Goal: Complete application form: Complete application form

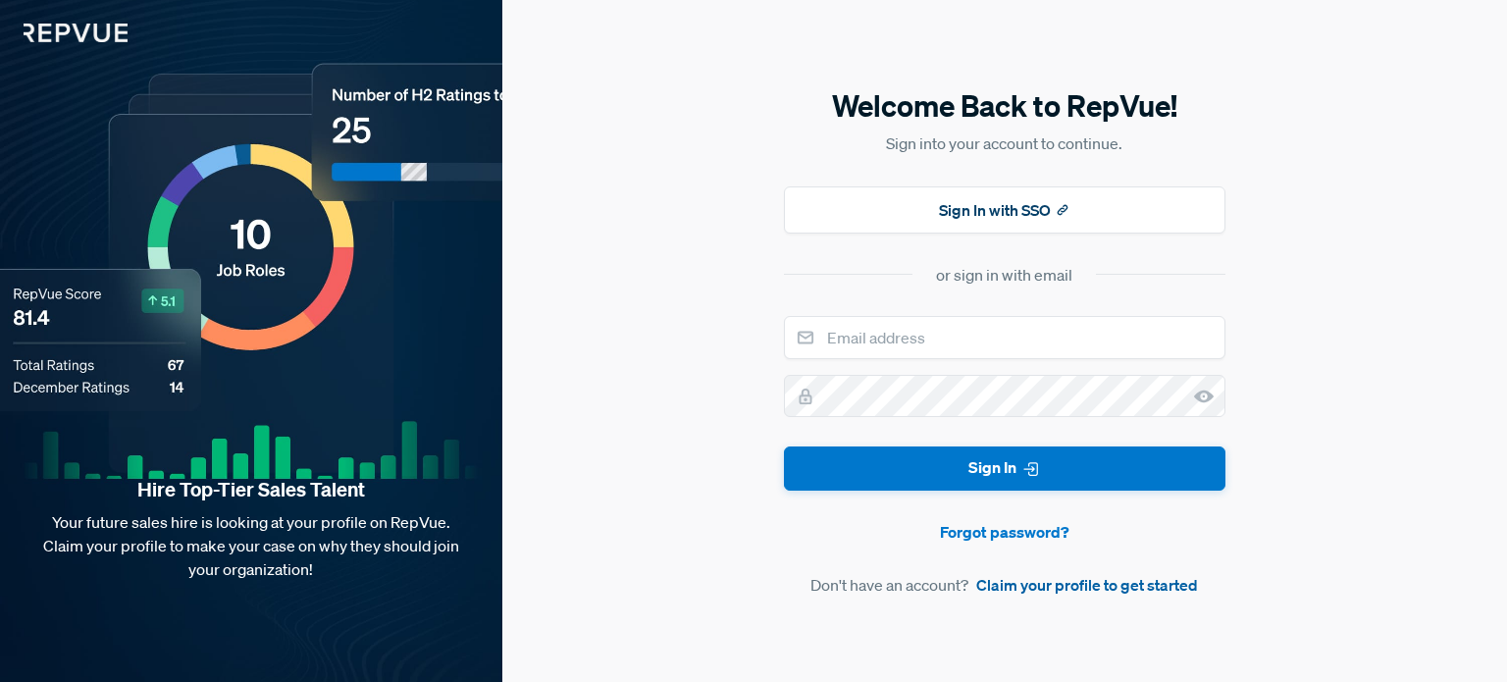
click at [1057, 595] on link "Claim your profile to get started" at bounding box center [1087, 585] width 222 height 24
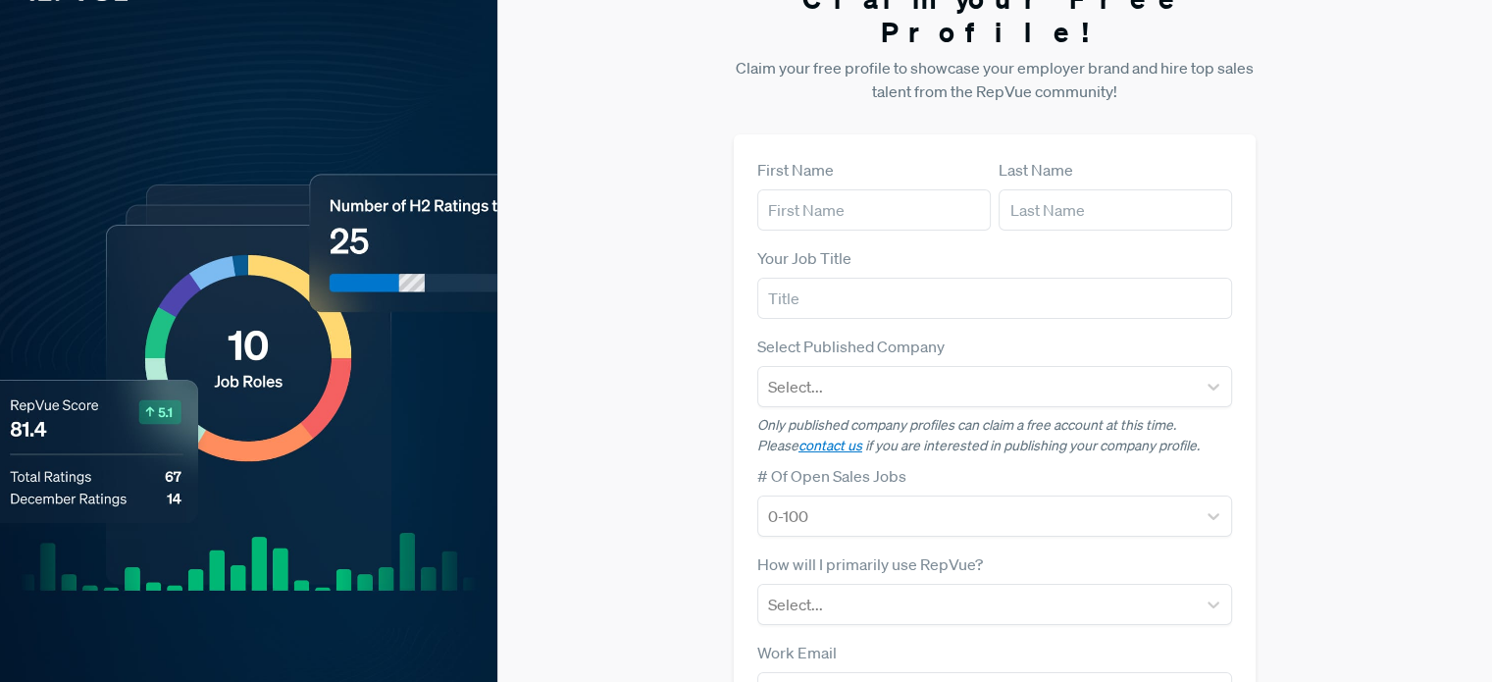
scroll to position [42, 0]
click at [840, 157] on div "First Name" at bounding box center [873, 193] width 233 height 73
click at [840, 188] on input "text" at bounding box center [873, 208] width 233 height 41
type input "Zeshan"
type input "[PERSON_NAME]"
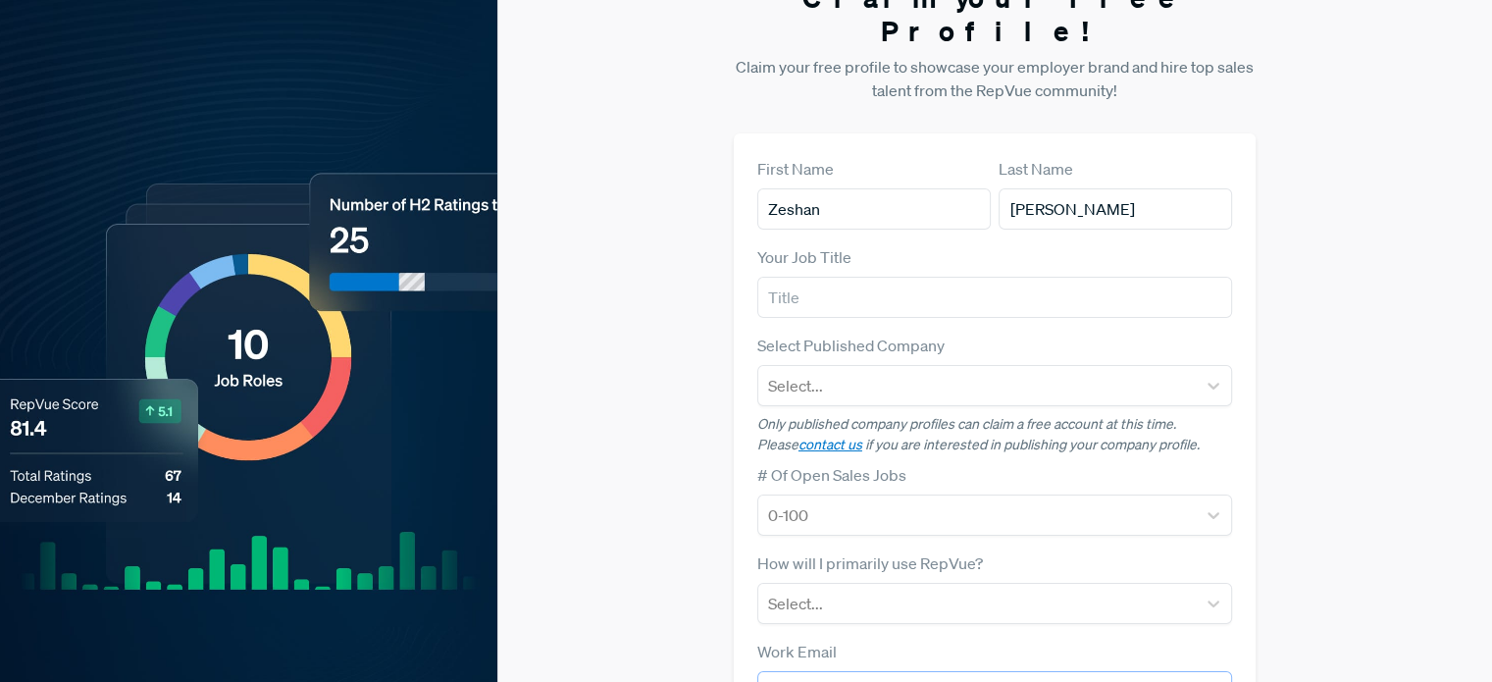
type input "[EMAIL_ADDRESS][DOMAIN_NAME]"
click at [851, 277] on input "text" at bounding box center [994, 297] width 475 height 41
type input "Business"
click at [859, 372] on div at bounding box center [977, 385] width 418 height 27
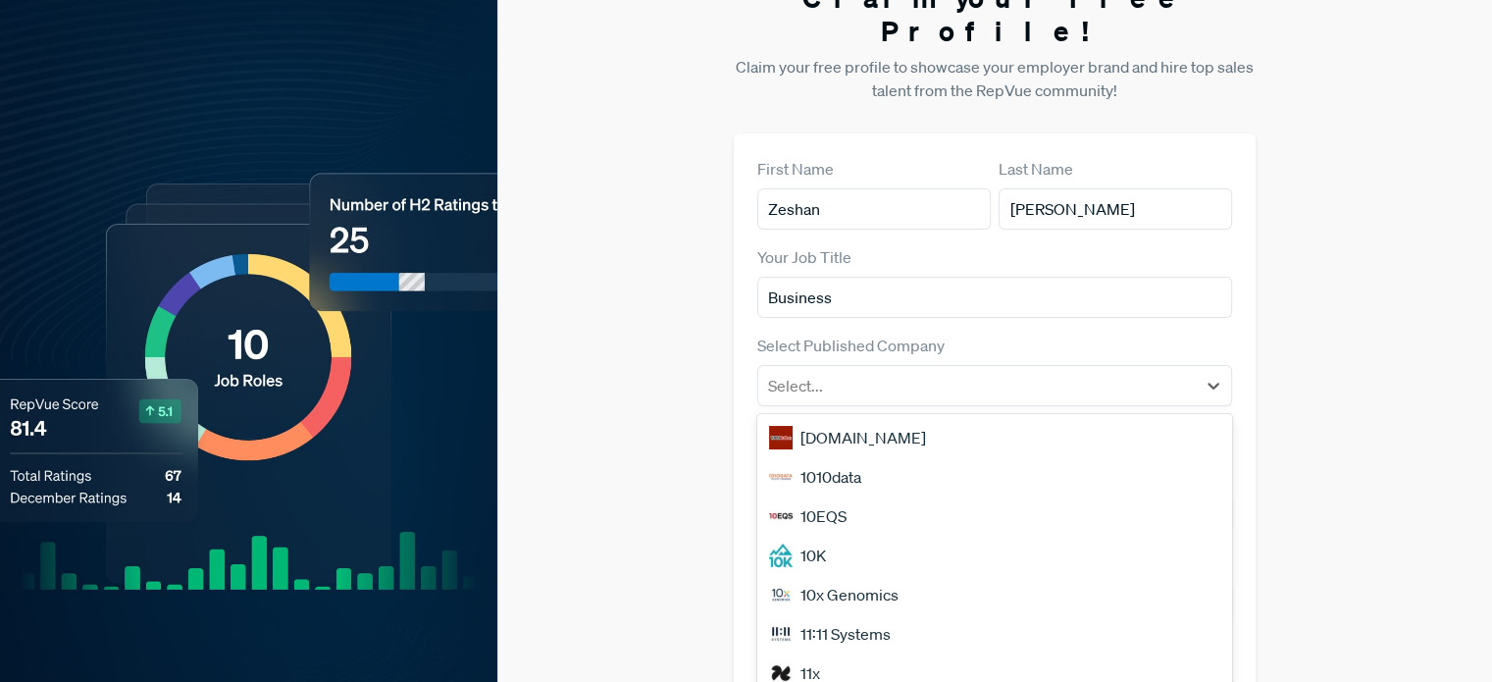
click at [847, 457] on div "1010data" at bounding box center [994, 476] width 475 height 39
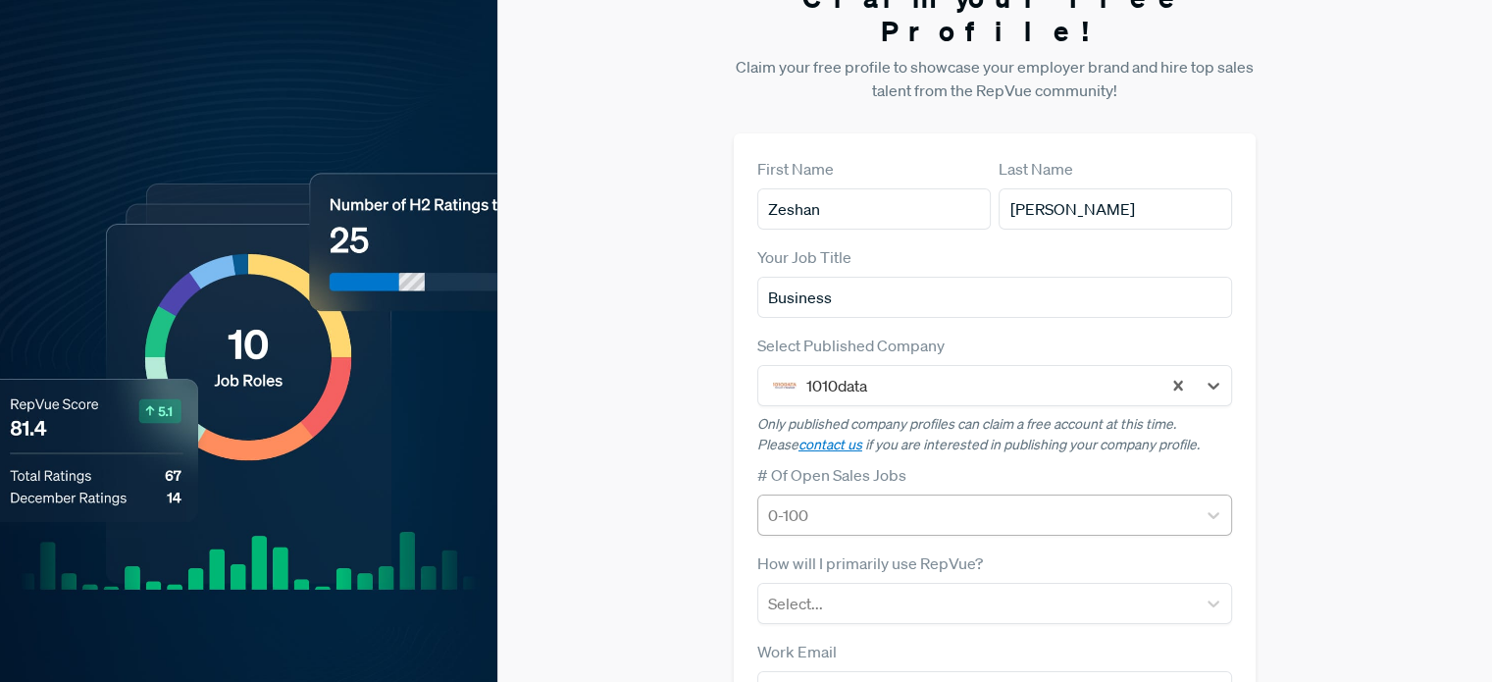
click at [844, 501] on div at bounding box center [977, 514] width 418 height 27
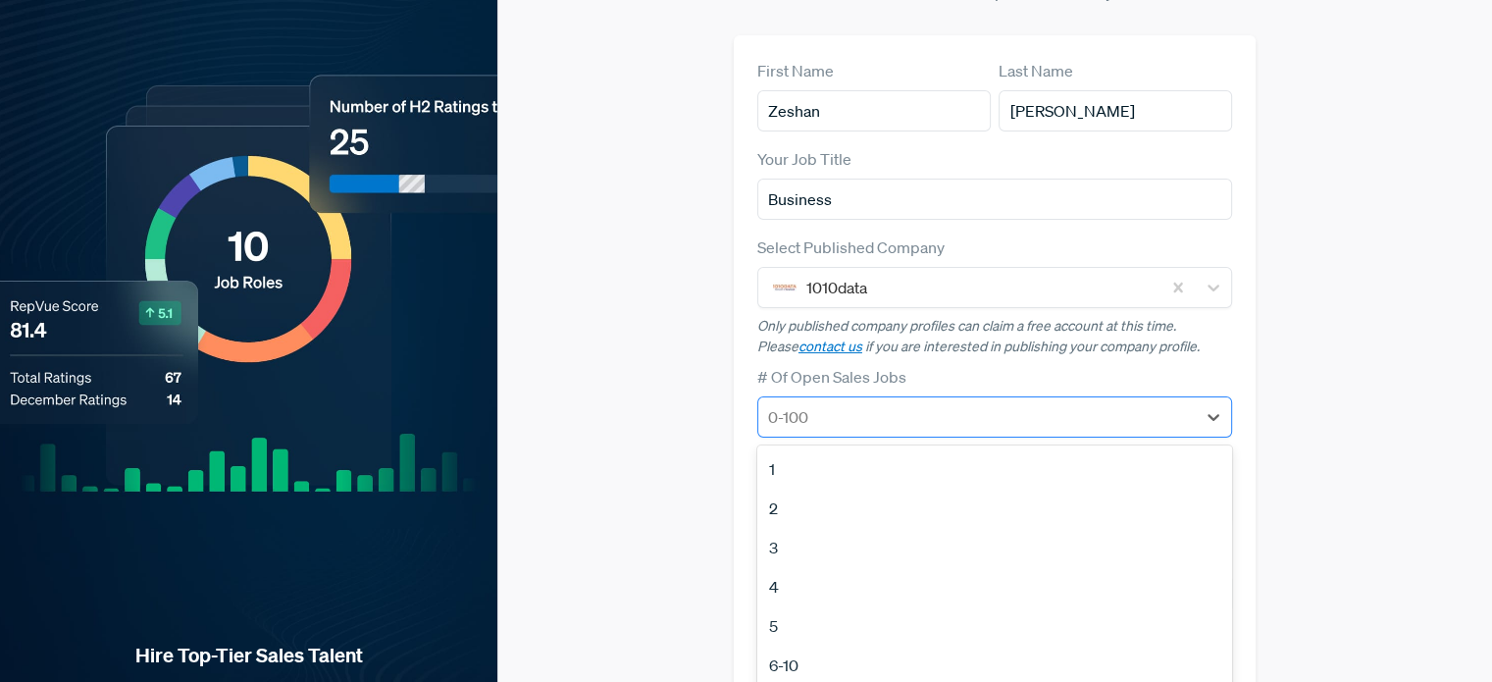
scroll to position [173, 0]
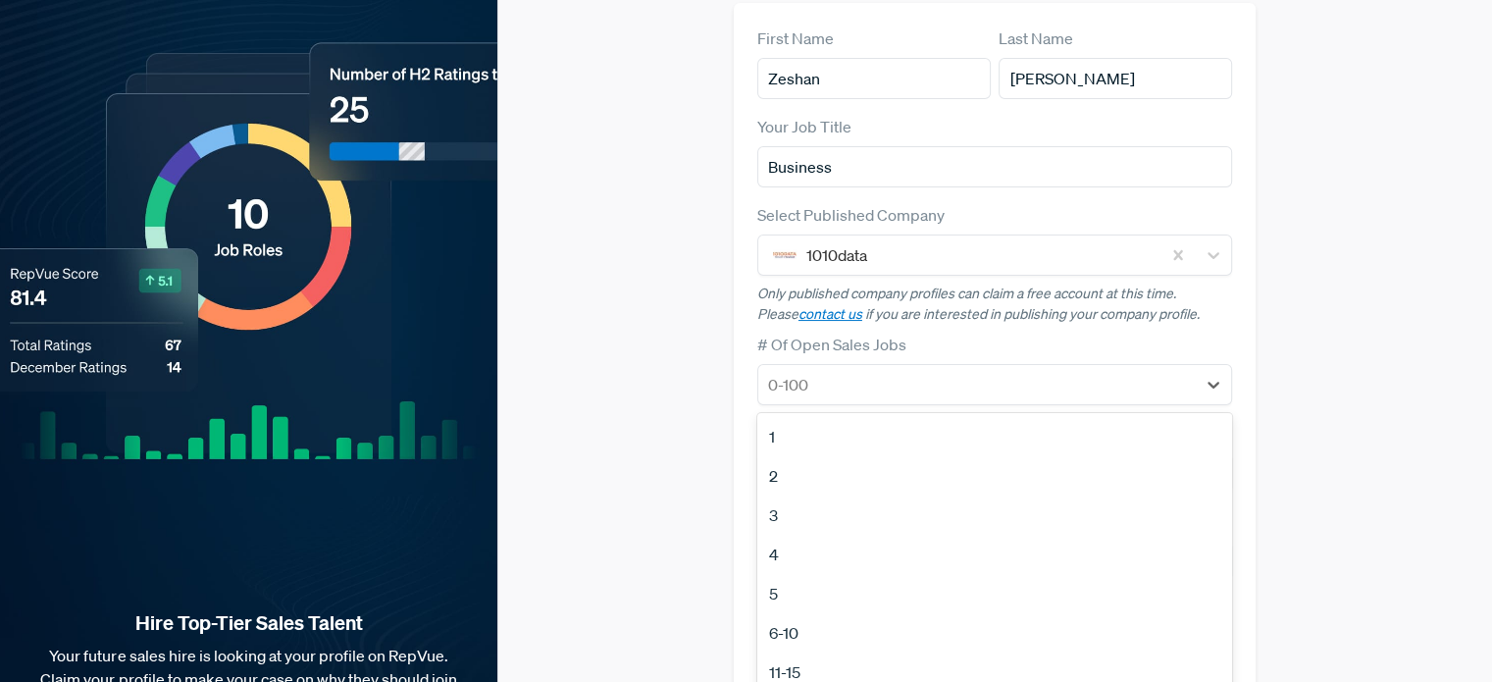
click at [804, 535] on div "4" at bounding box center [994, 554] width 475 height 39
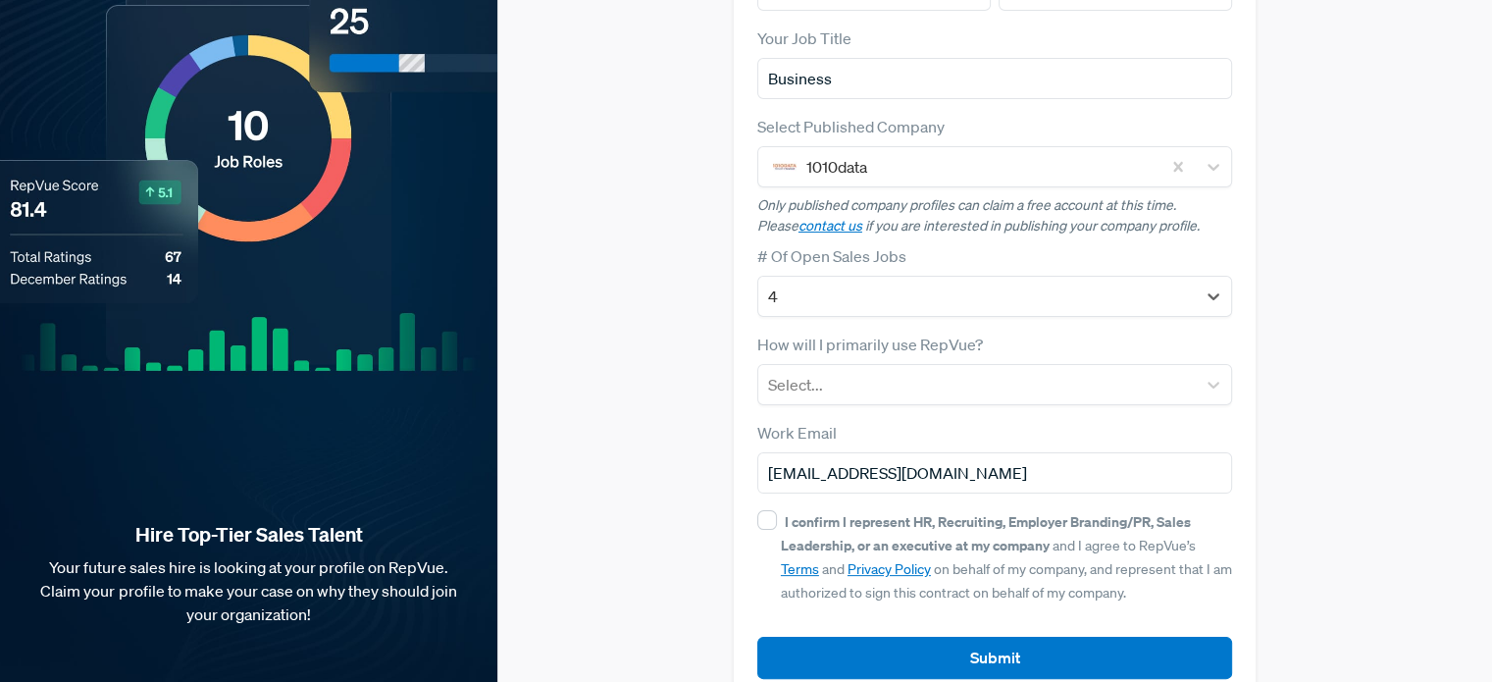
scroll to position [255, 0]
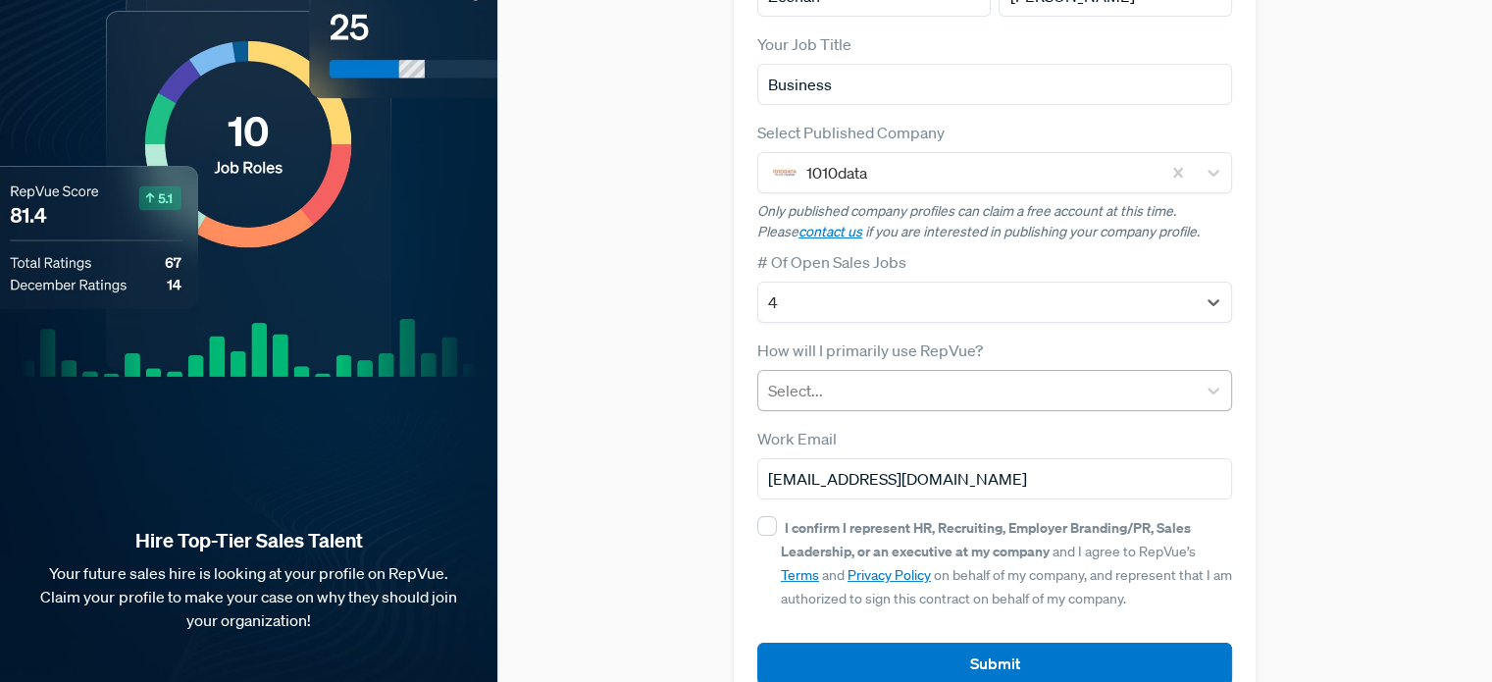
click at [804, 377] on div at bounding box center [977, 390] width 418 height 27
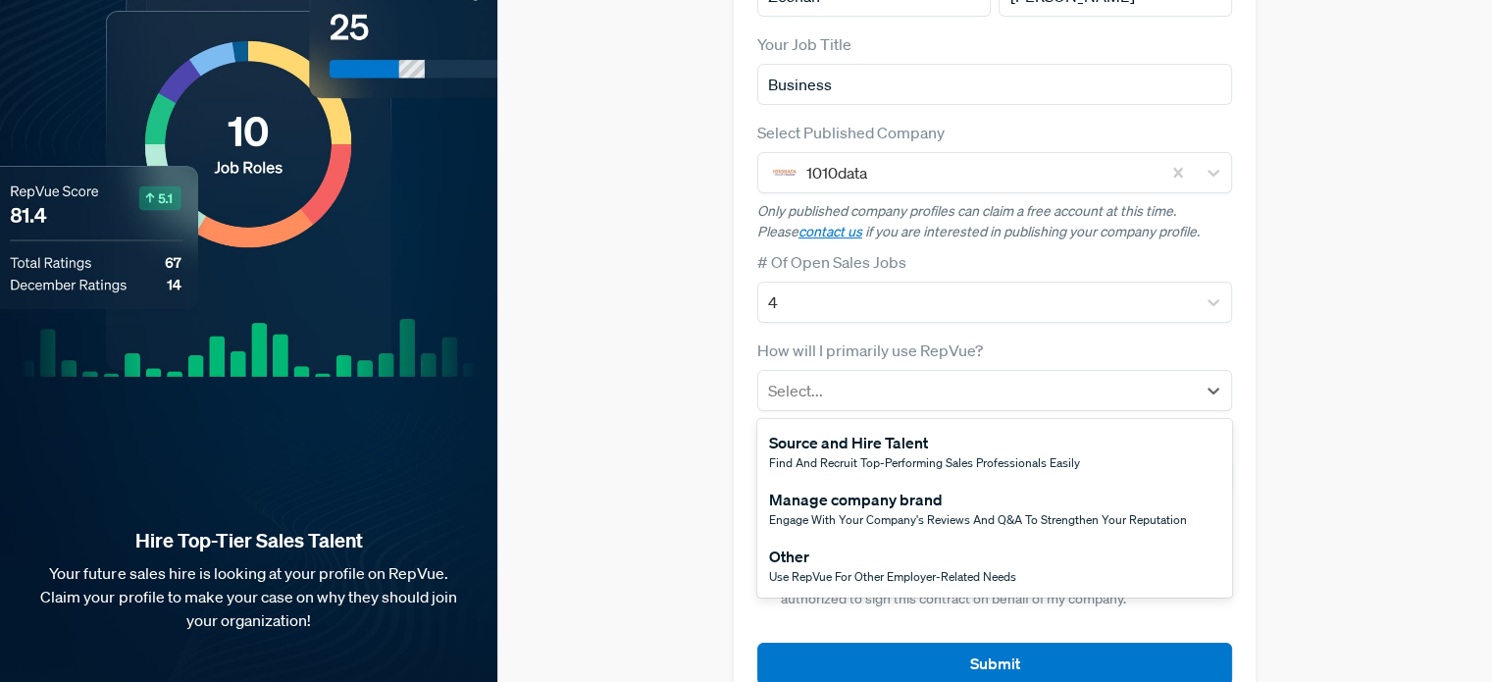
click at [832, 438] on div "Source and Hire Talent Find and recruit top-performing sales professionals easi…" at bounding box center [994, 451] width 475 height 57
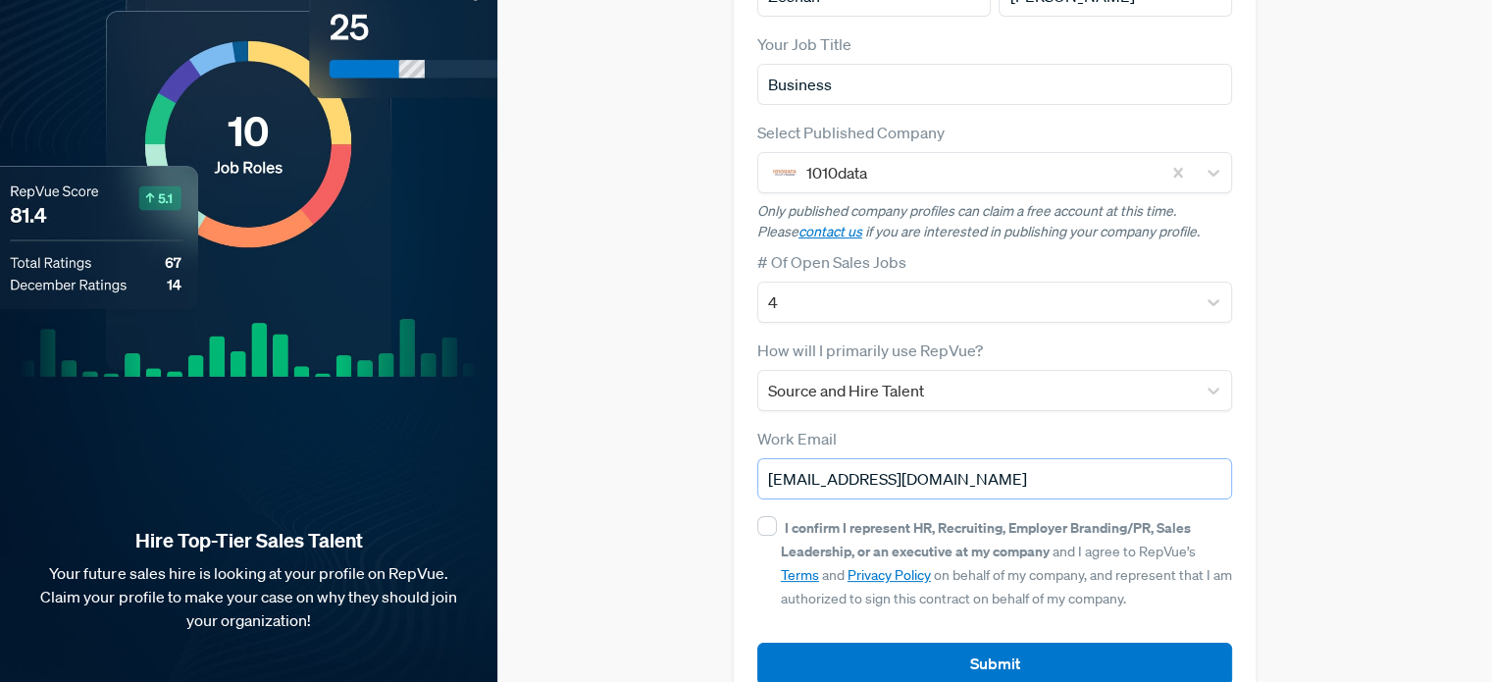
click at [794, 461] on input "[EMAIL_ADDRESS][DOMAIN_NAME]" at bounding box center [994, 478] width 475 height 41
click at [776, 515] on div "I confirm I represent HR, Recruiting, Employer Branding/PR, Sales Leadership, o…" at bounding box center [994, 562] width 475 height 94
click at [757, 461] on input "[EMAIL_ADDRESS][DOMAIN_NAME]" at bounding box center [994, 478] width 475 height 41
click at [759, 516] on input "I confirm I represent HR, Recruiting, Employer Branding/PR, Sales Leadership, o…" at bounding box center [767, 526] width 20 height 20
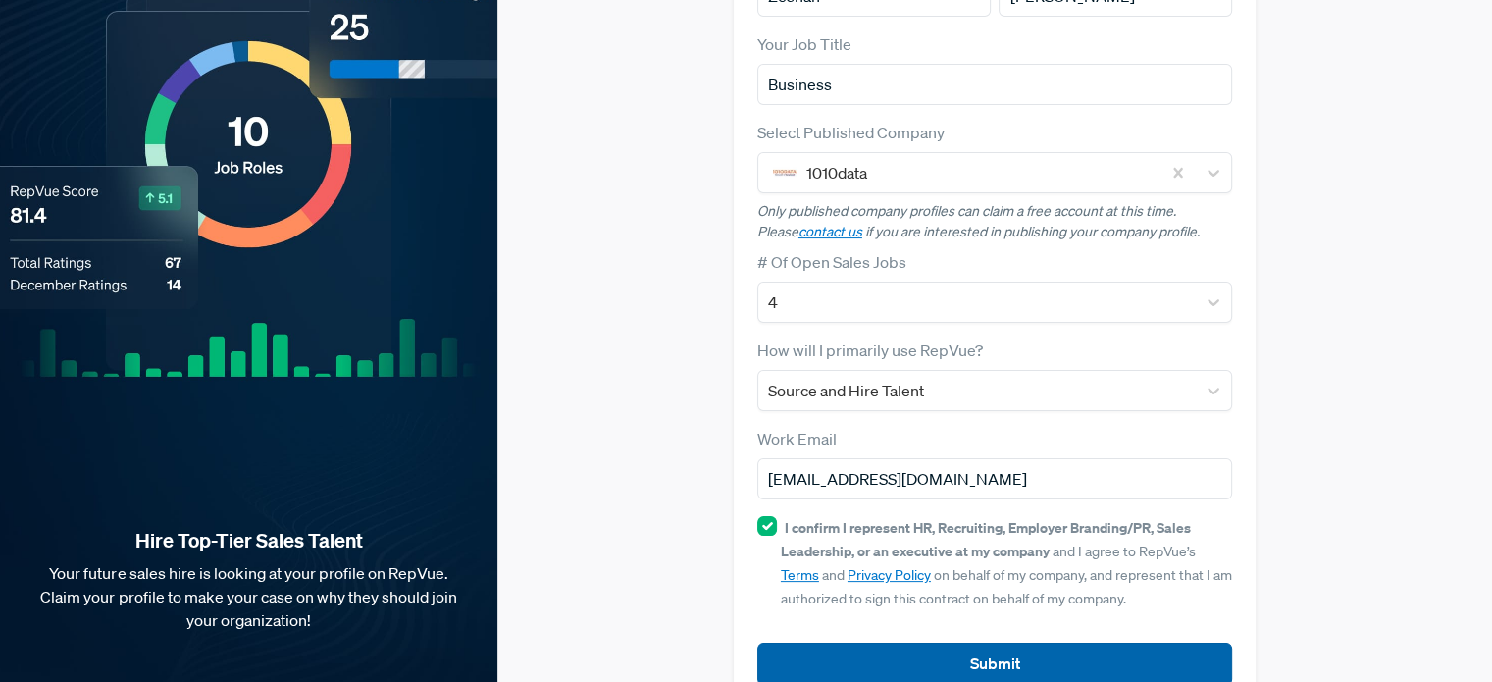
click at [847, 642] on button "Submit" at bounding box center [994, 663] width 475 height 42
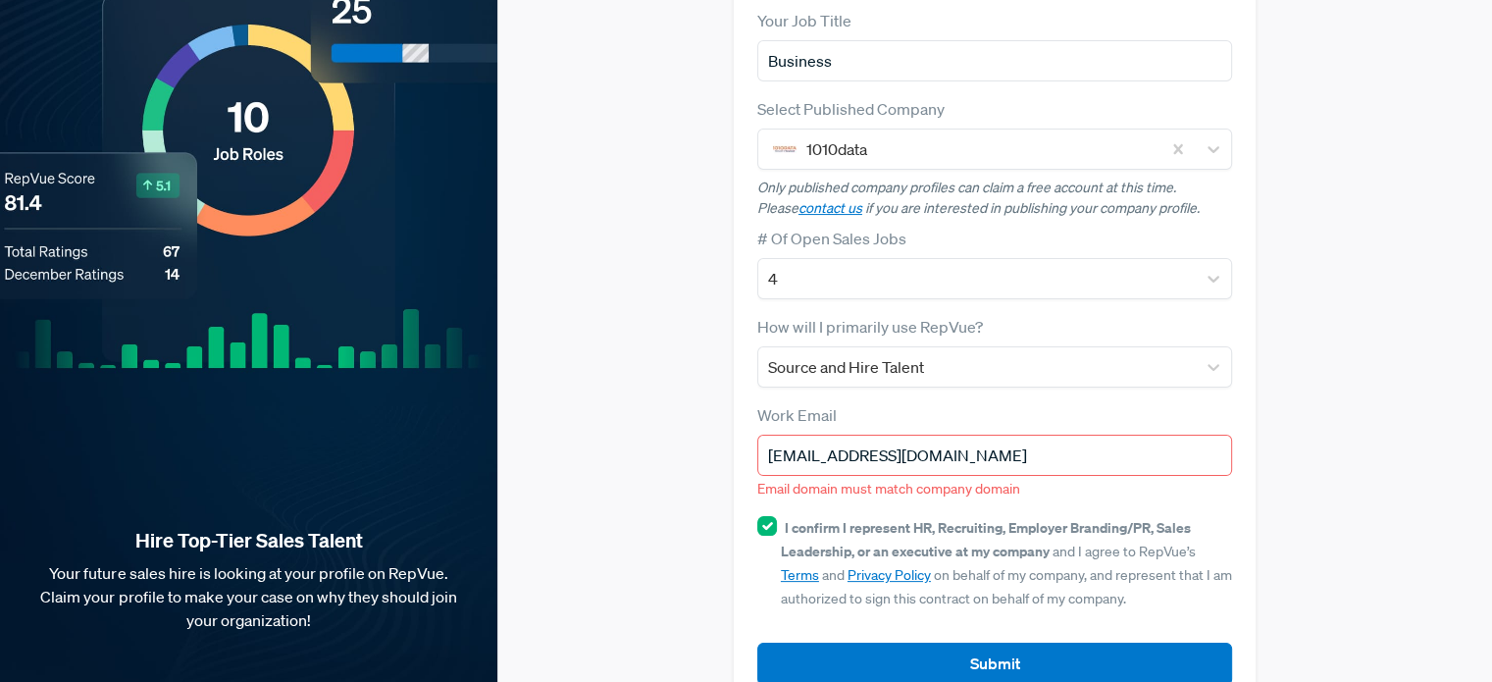
scroll to position [294, 0]
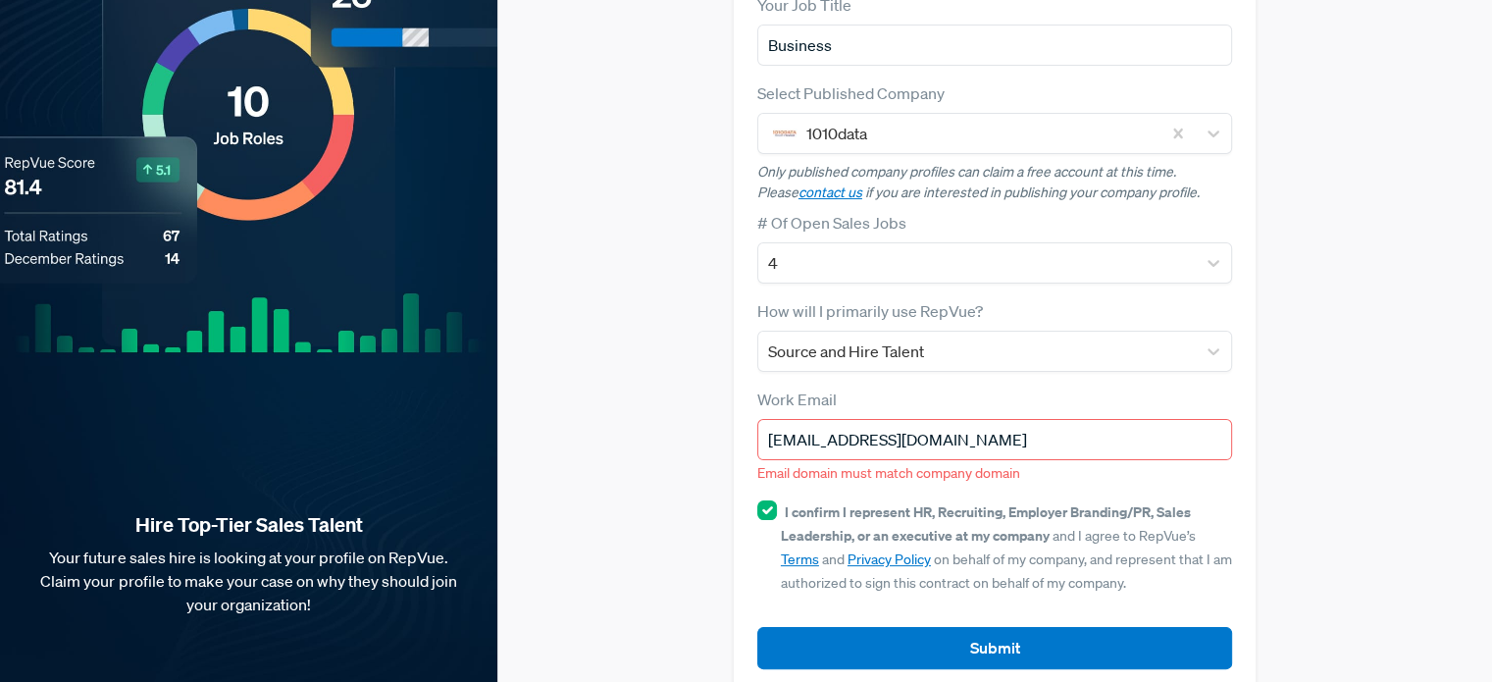
click at [973, 419] on input "[EMAIL_ADDRESS][DOMAIN_NAME]" at bounding box center [994, 439] width 475 height 41
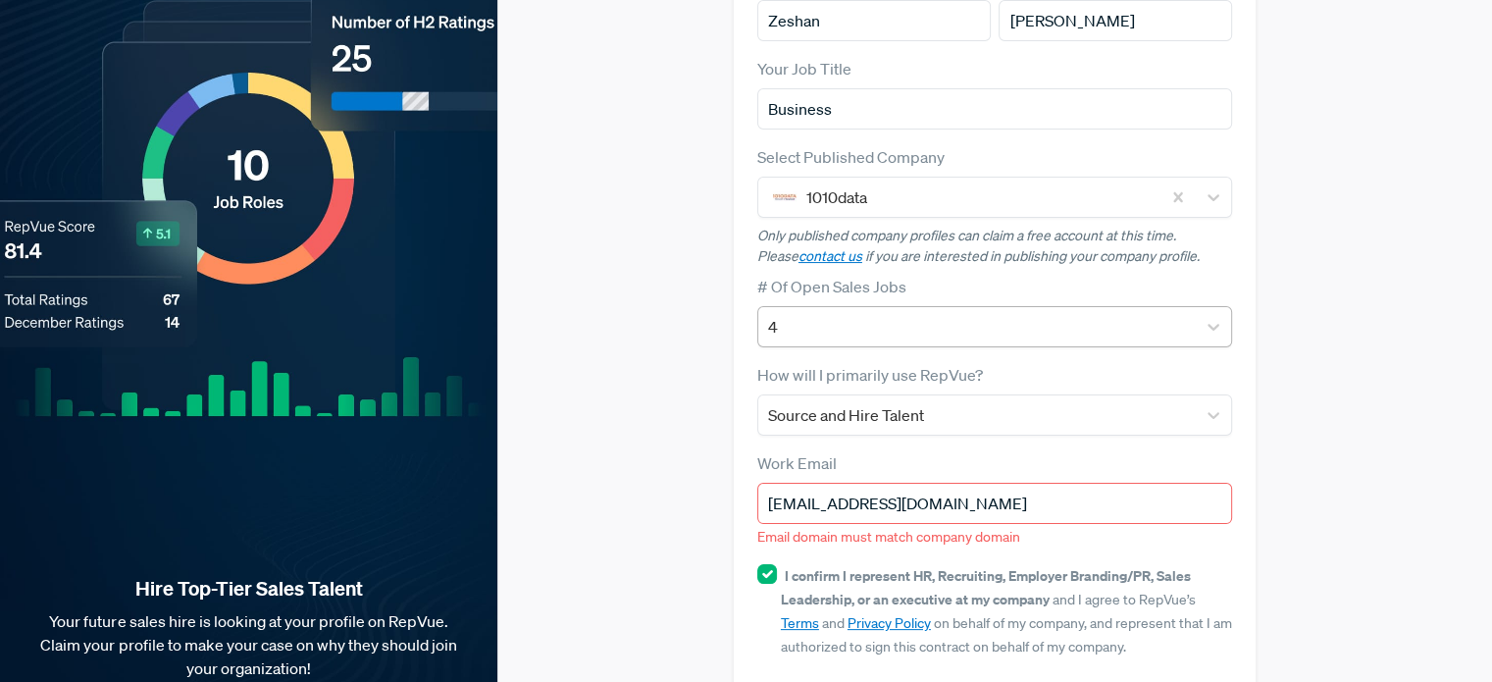
click at [901, 309] on div "4" at bounding box center [976, 326] width 437 height 35
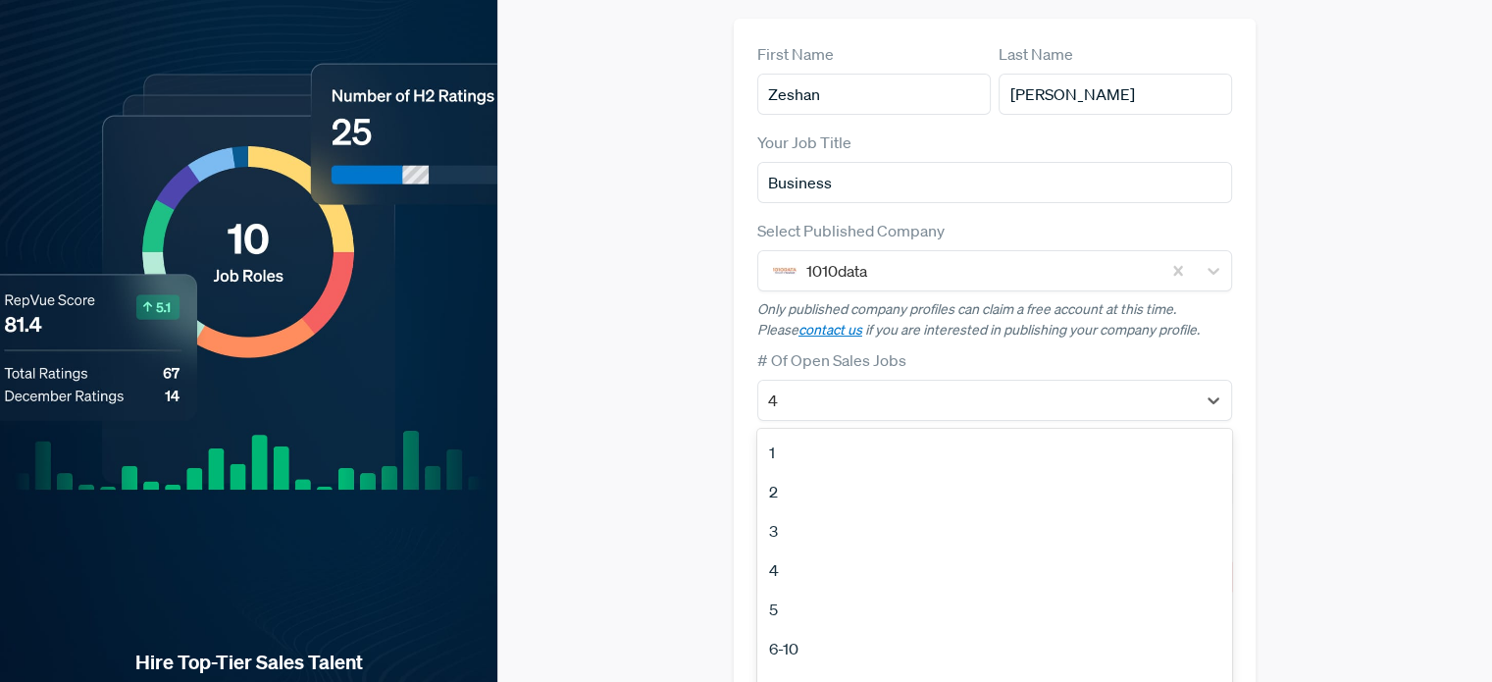
scroll to position [155, 0]
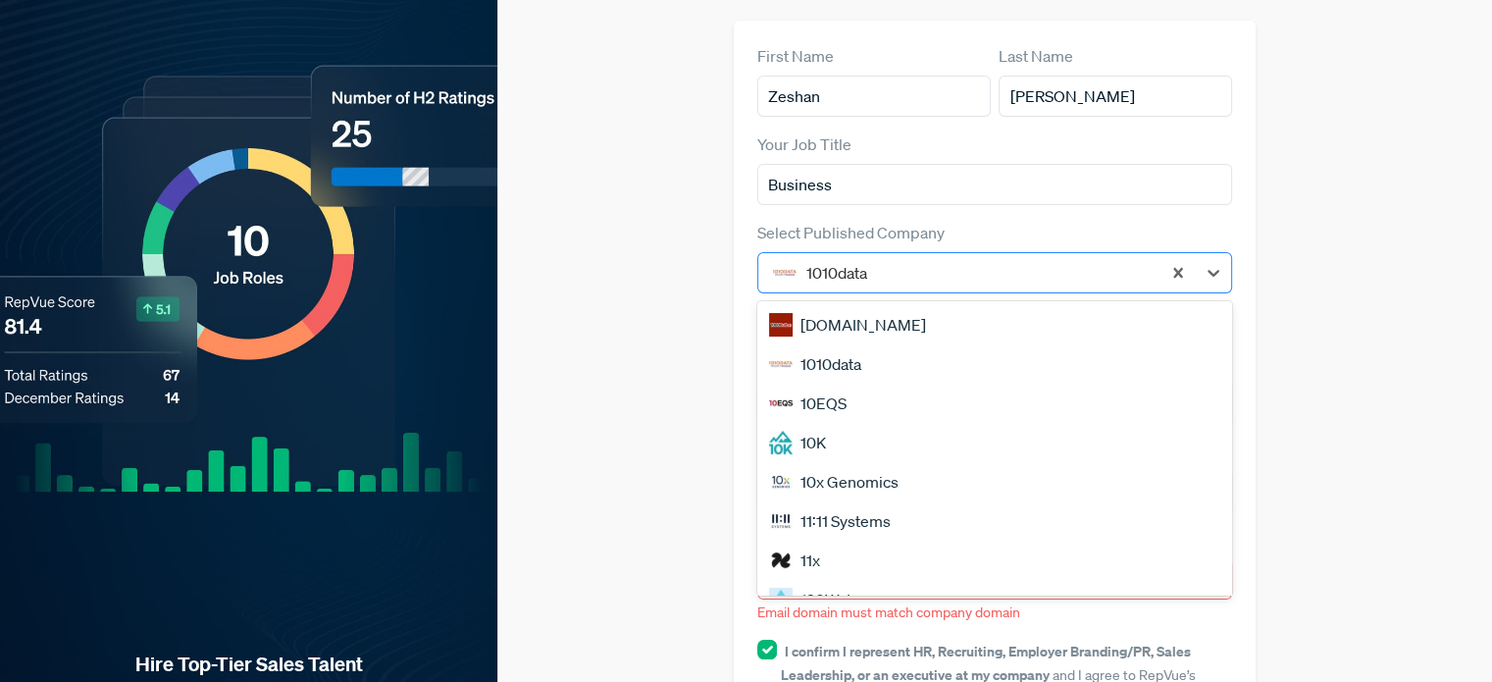
click at [868, 259] on div at bounding box center [978, 272] width 344 height 27
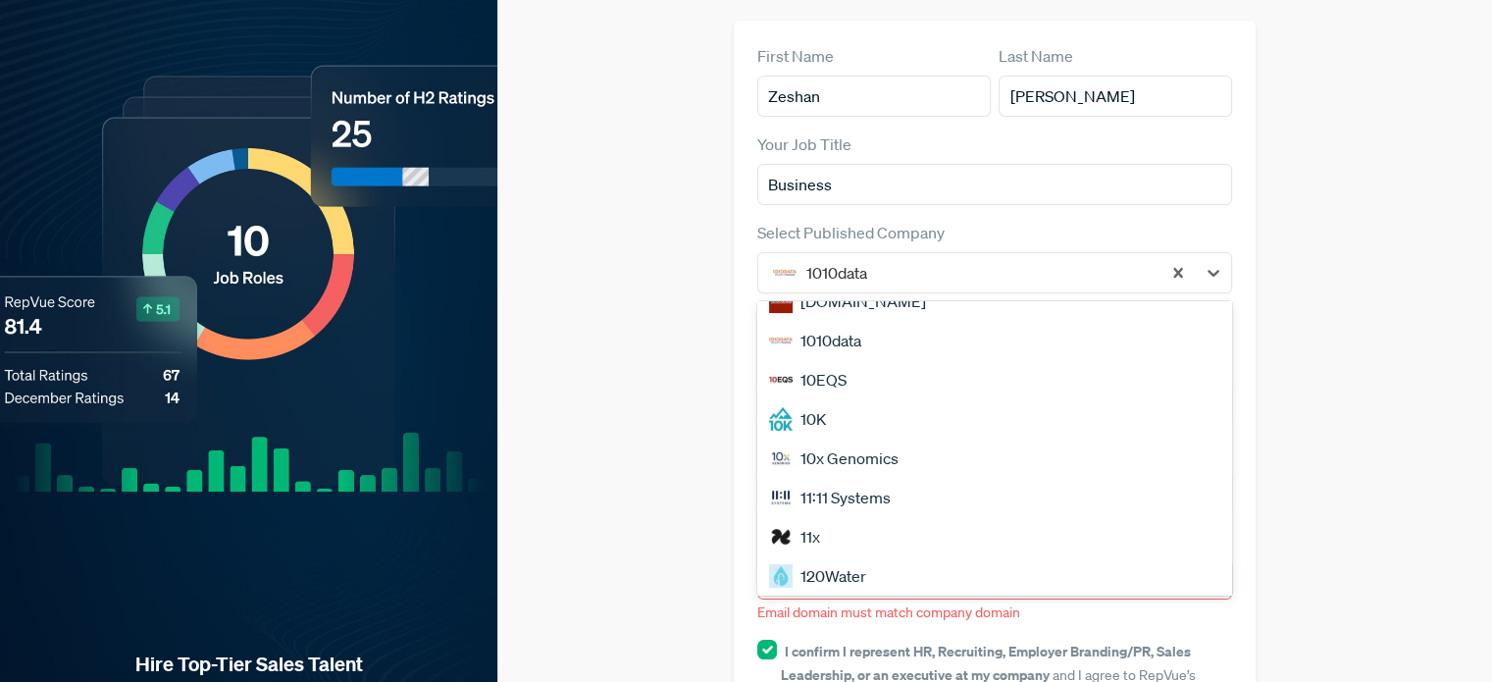
scroll to position [0, 0]
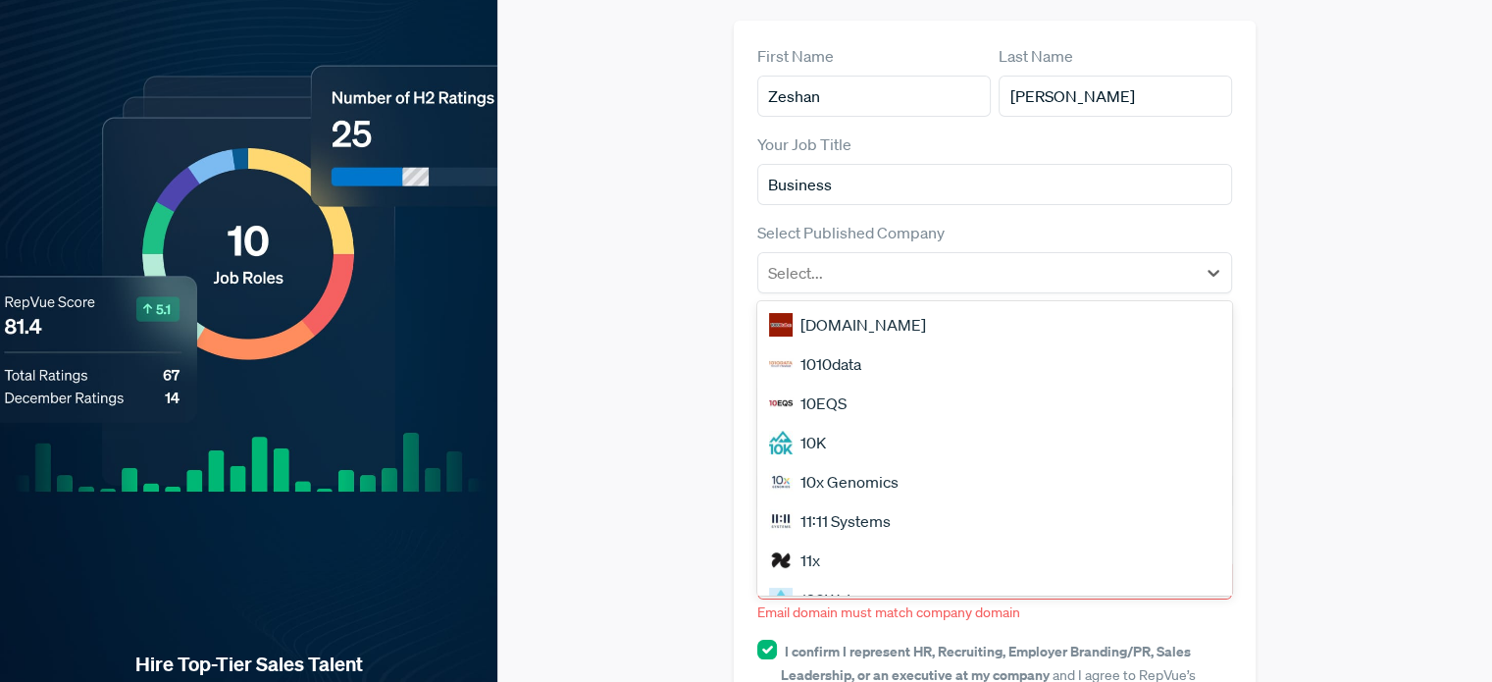
click at [605, 419] on div "Claim your Free Profile! Claim your free profile to showcase your employer bran…" at bounding box center [994, 350] width 995 height 1010
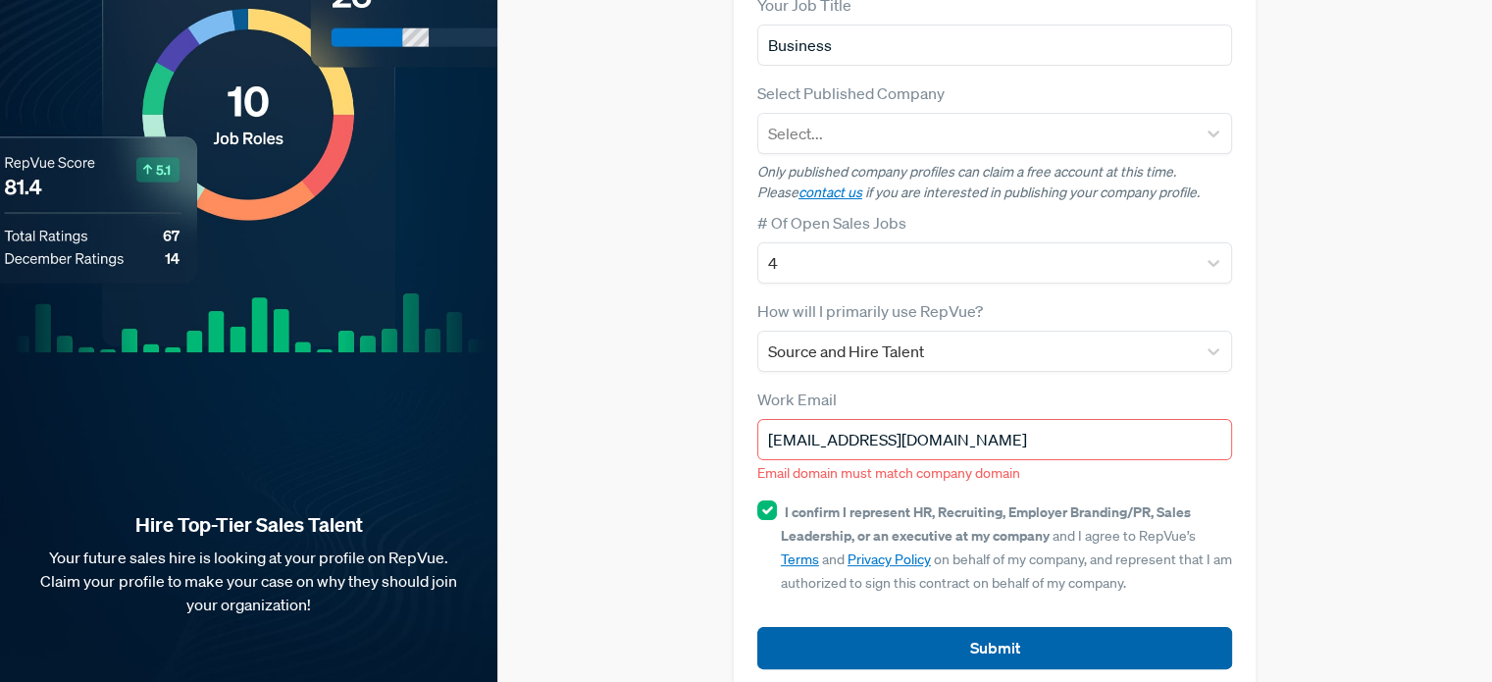
click at [881, 627] on button "Submit" at bounding box center [994, 648] width 475 height 42
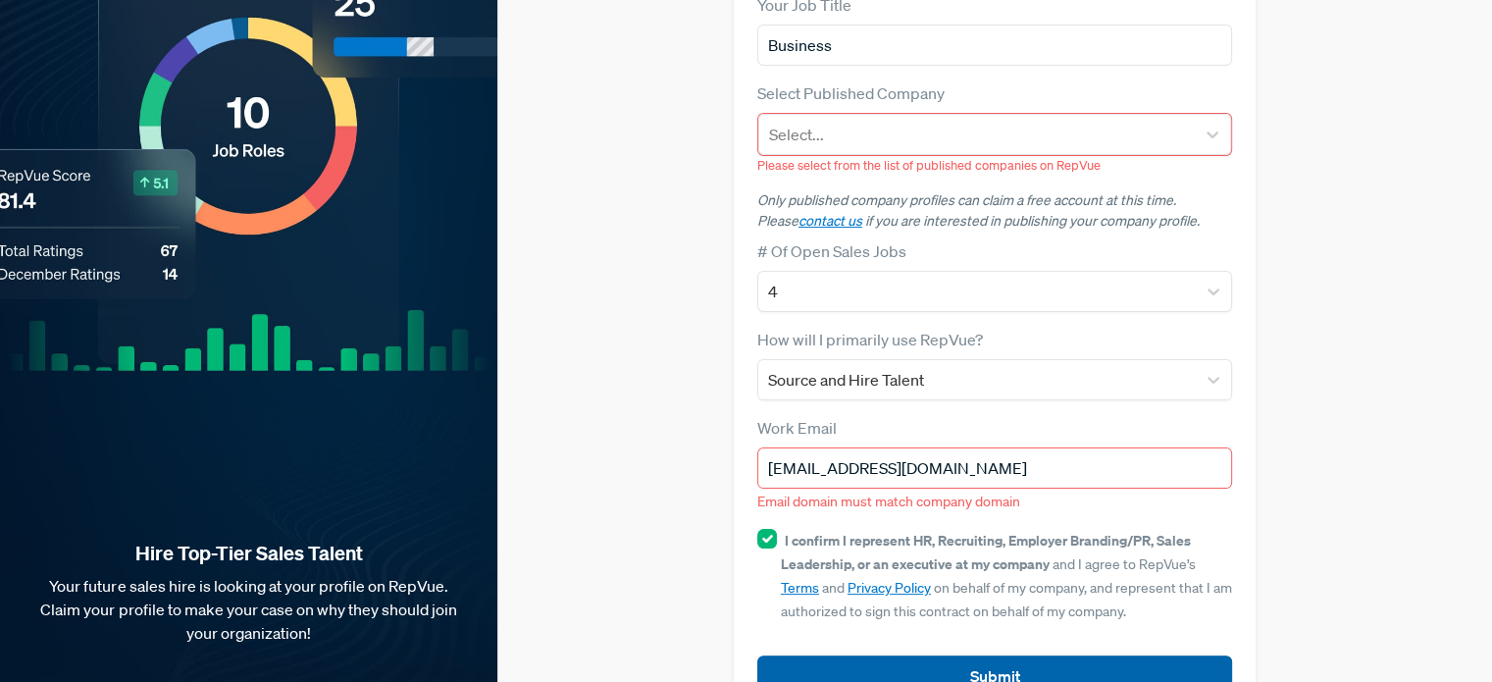
scroll to position [322, 0]
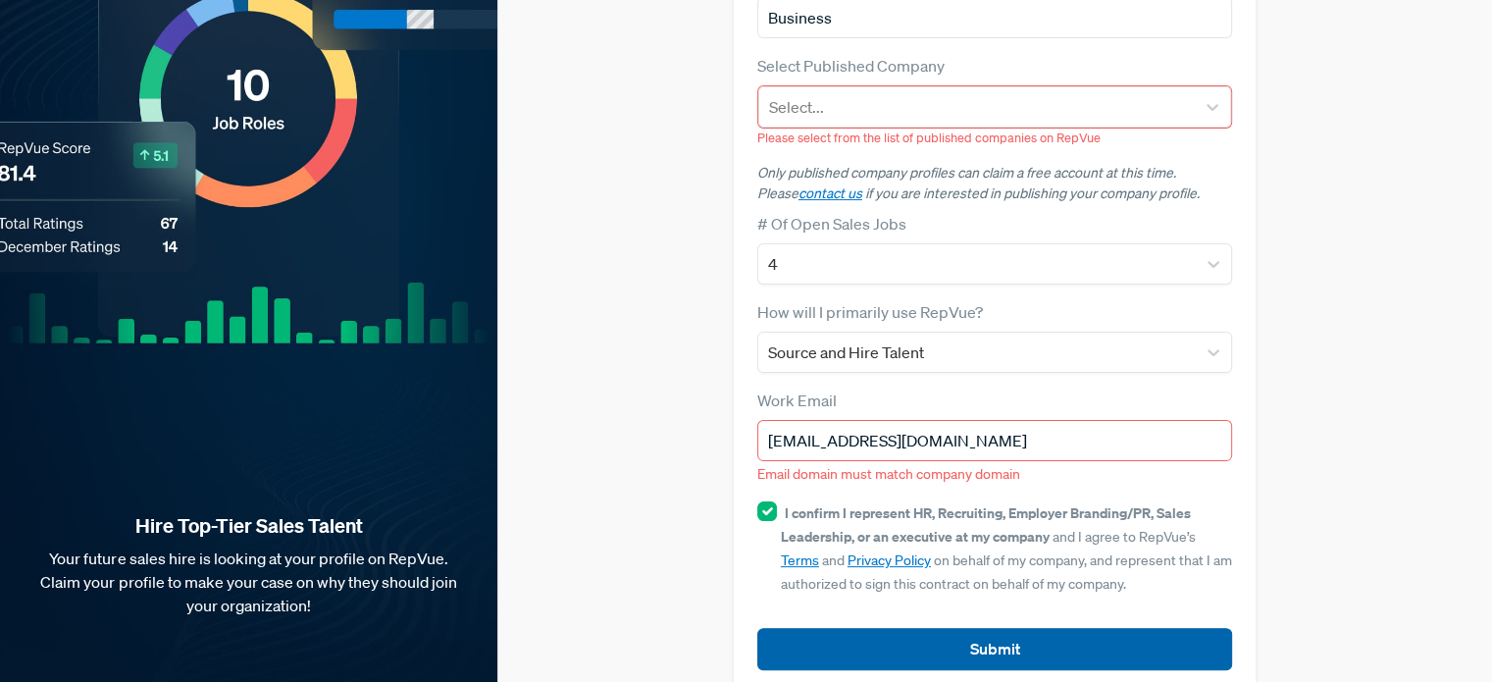
click at [881, 628] on button "Submit" at bounding box center [994, 649] width 475 height 42
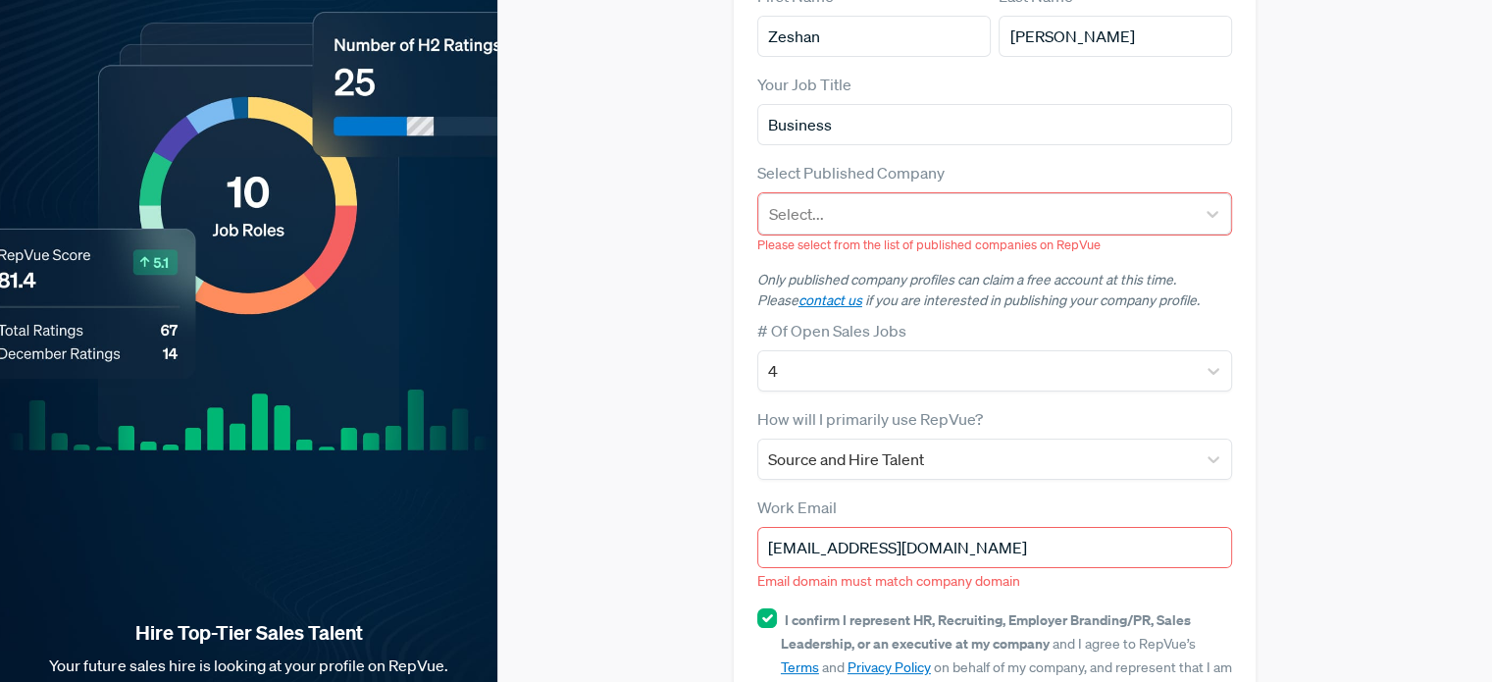
scroll to position [213, 0]
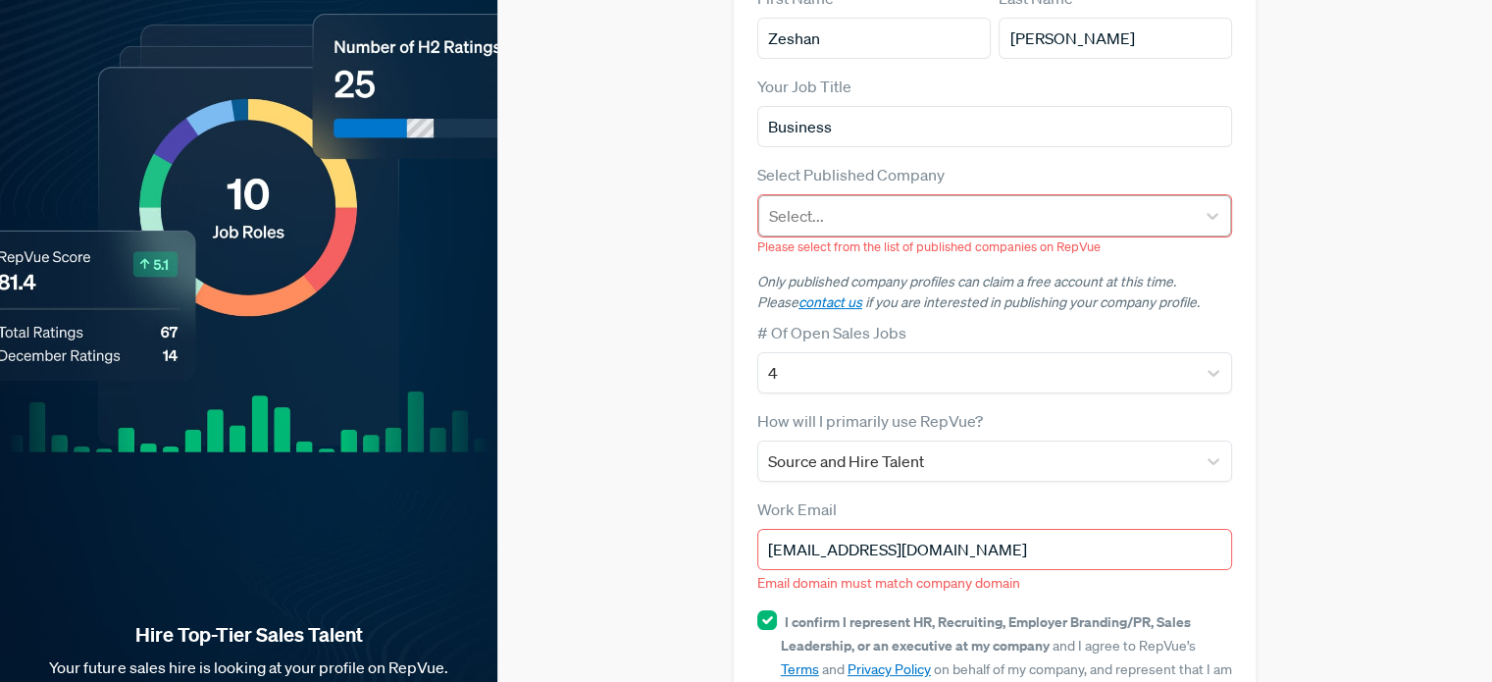
click at [820, 202] on div at bounding box center [977, 215] width 416 height 27
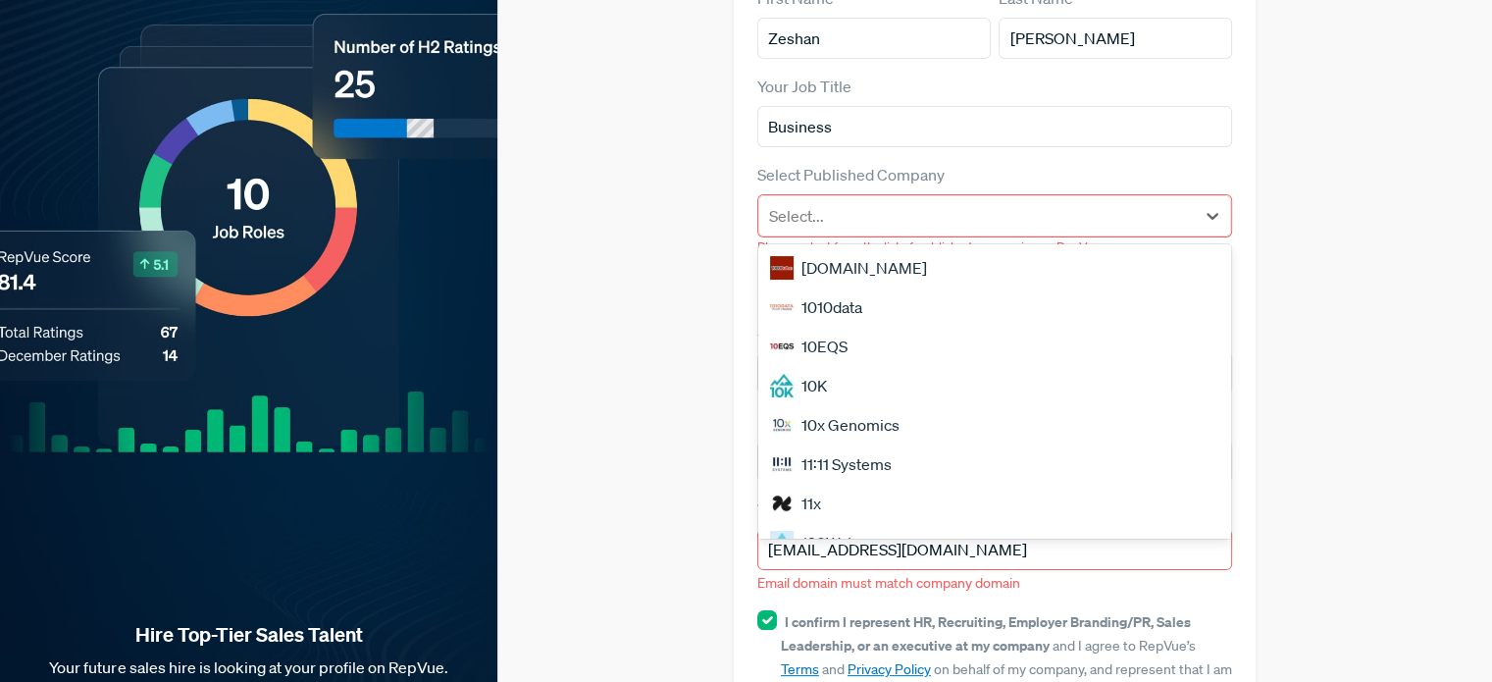
click at [818, 248] on div "[DOMAIN_NAME]" at bounding box center [994, 267] width 473 height 39
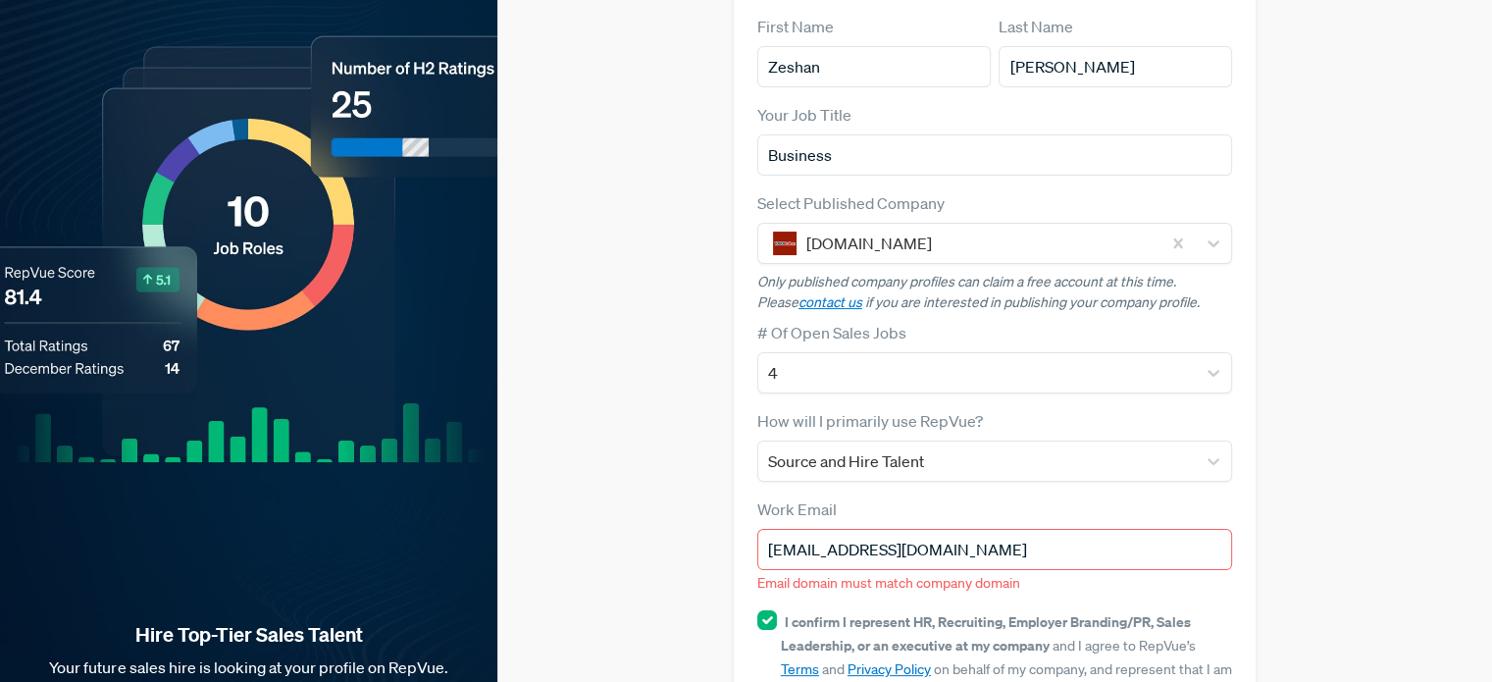
drag, startPoint x: 1012, startPoint y: 530, endPoint x: 865, endPoint y: 505, distance: 149.2
click at [865, 529] on input "[EMAIL_ADDRESS][DOMAIN_NAME]" at bounding box center [994, 549] width 475 height 41
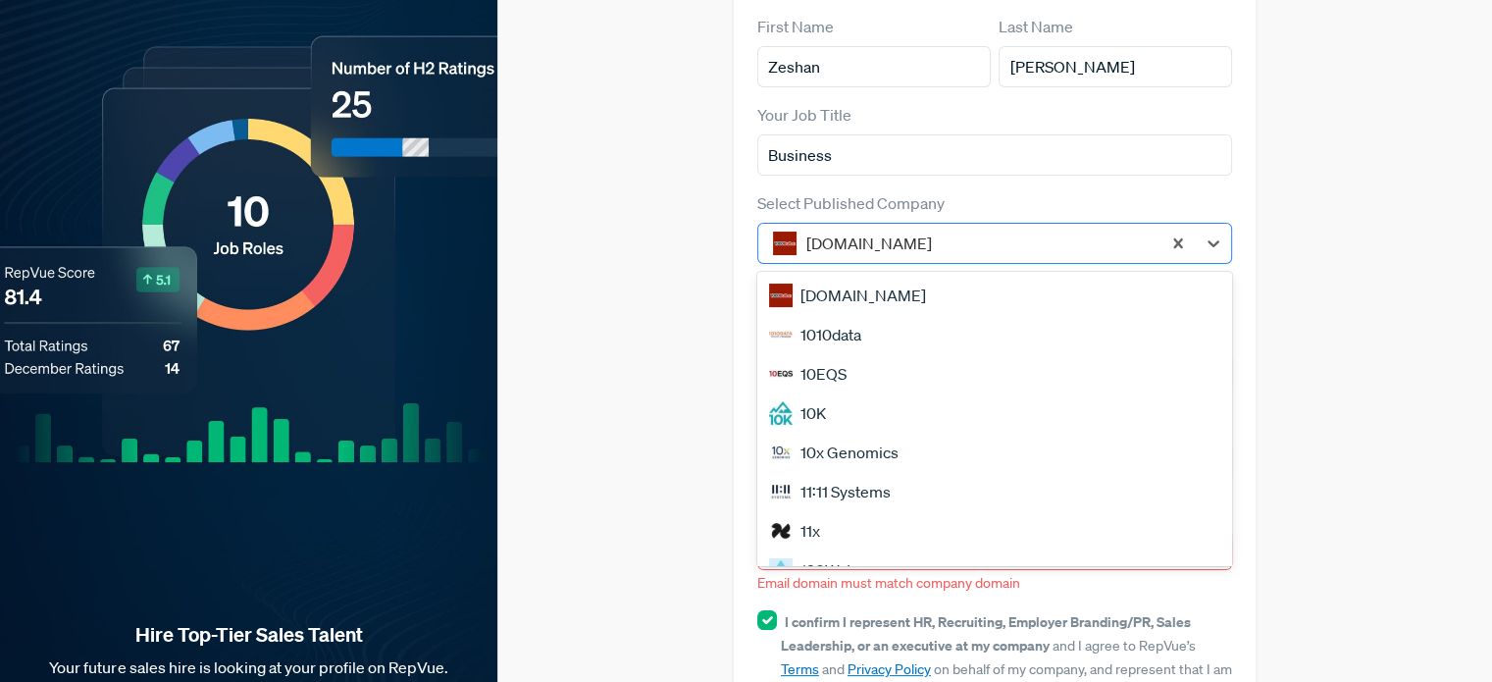
drag, startPoint x: 902, startPoint y: 206, endPoint x: 824, endPoint y: 210, distance: 78.6
click at [824, 230] on div at bounding box center [978, 243] width 344 height 27
click at [1007, 612] on strong "I confirm I represent HR, Recruiting, Employer Branding/PR, Sales Leadership, o…" at bounding box center [986, 633] width 410 height 42
click at [777, 610] on input "I confirm I represent HR, Recruiting, Employer Branding/PR, Sales Leadership, o…" at bounding box center [767, 620] width 20 height 20
checkbox input "false"
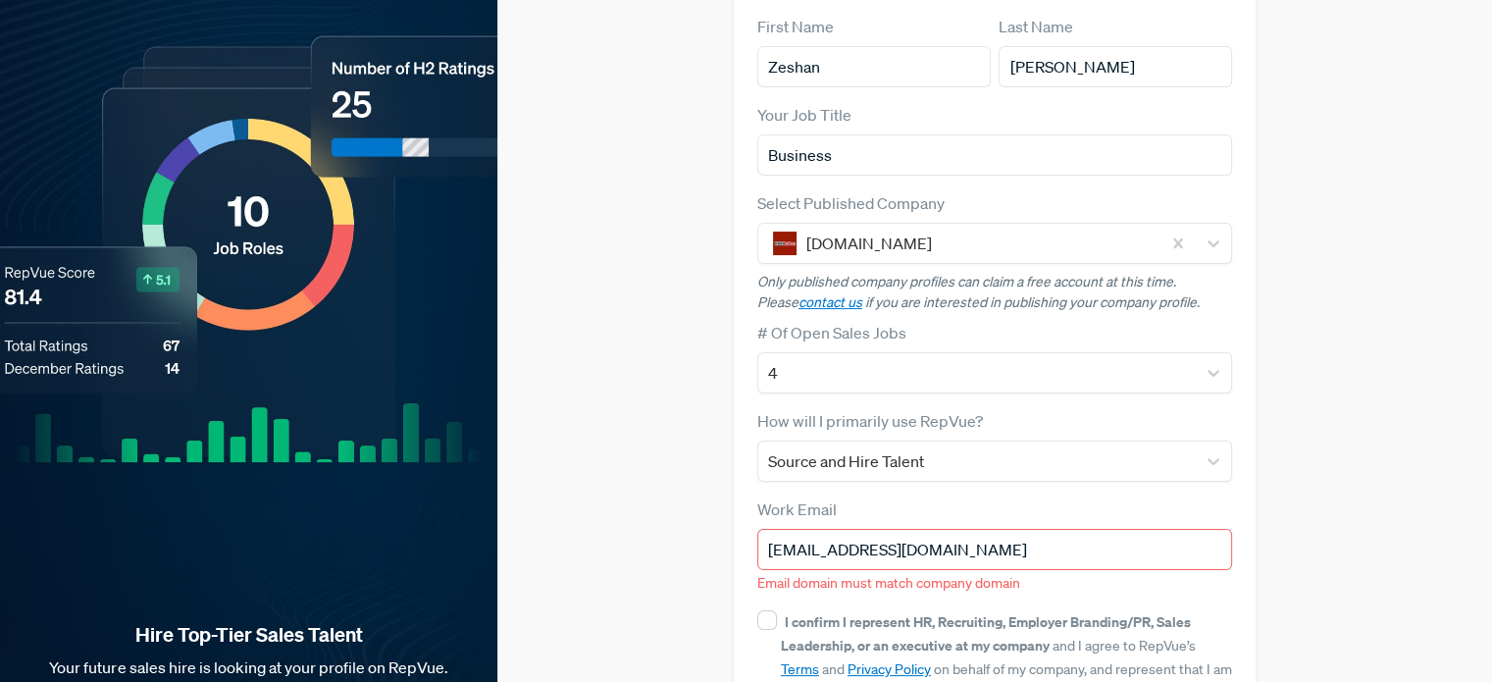
drag, startPoint x: 964, startPoint y: 517, endPoint x: 871, endPoint y: 517, distance: 93.2
click at [871, 529] on input "[EMAIL_ADDRESS][DOMAIN_NAME]" at bounding box center [994, 549] width 475 height 41
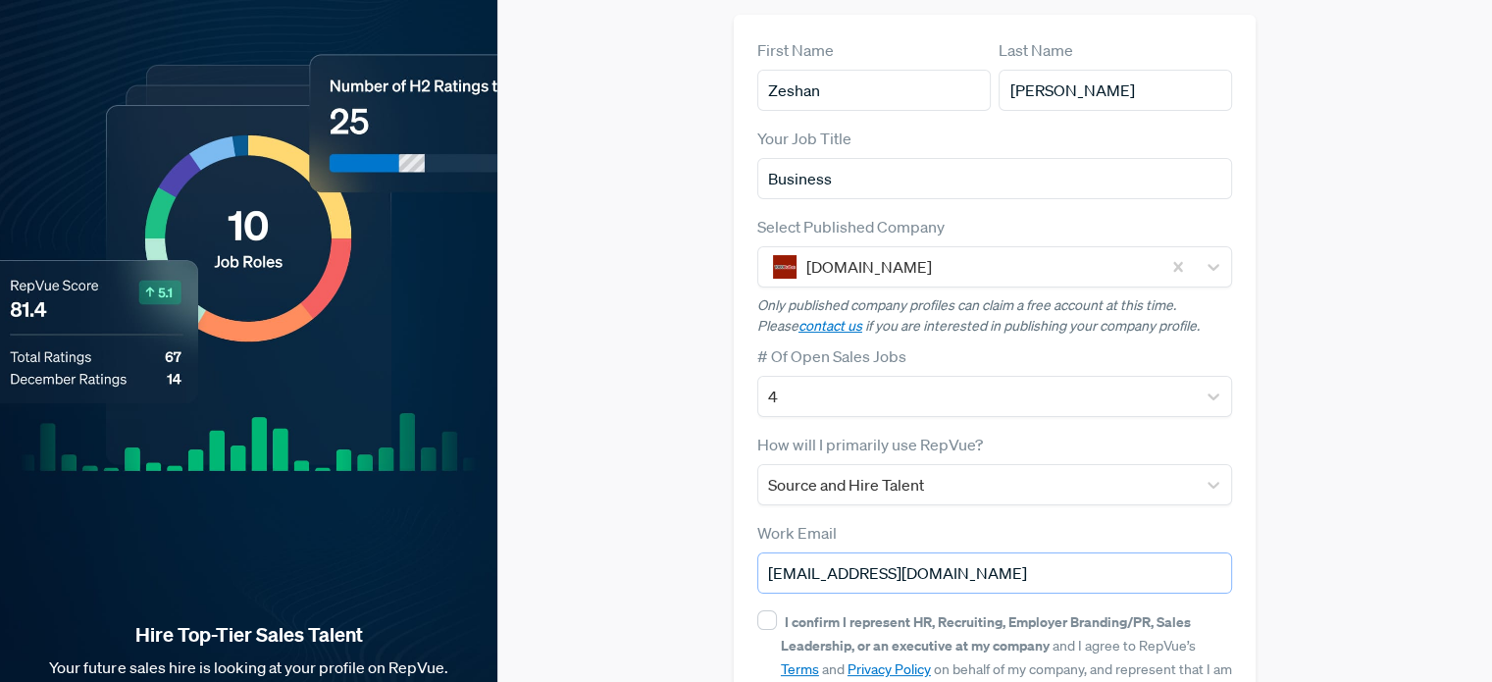
scroll to position [271, 0]
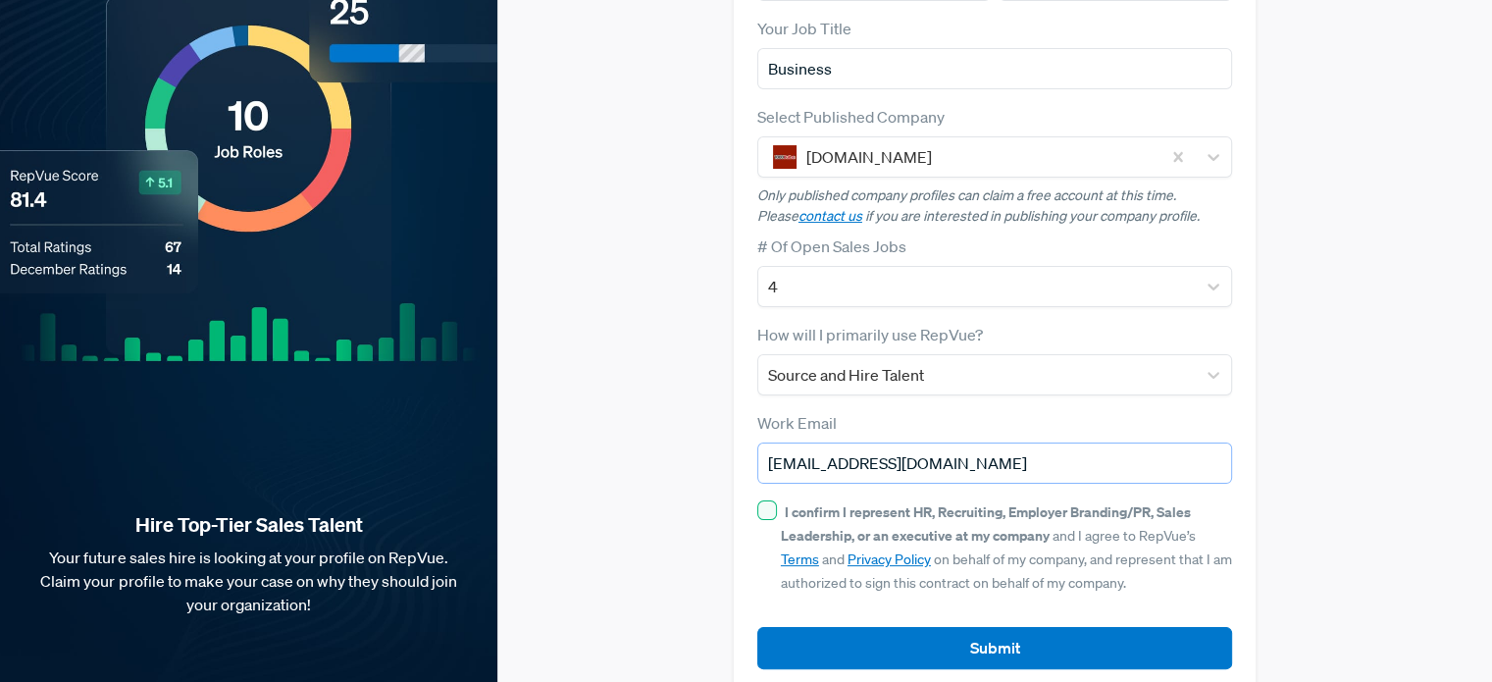
type input "[EMAIL_ADDRESS][DOMAIN_NAME]"
click at [771, 500] on input "I confirm I represent HR, Recruiting, Employer Branding/PR, Sales Leadership, o…" at bounding box center [767, 510] width 20 height 20
checkbox input "true"
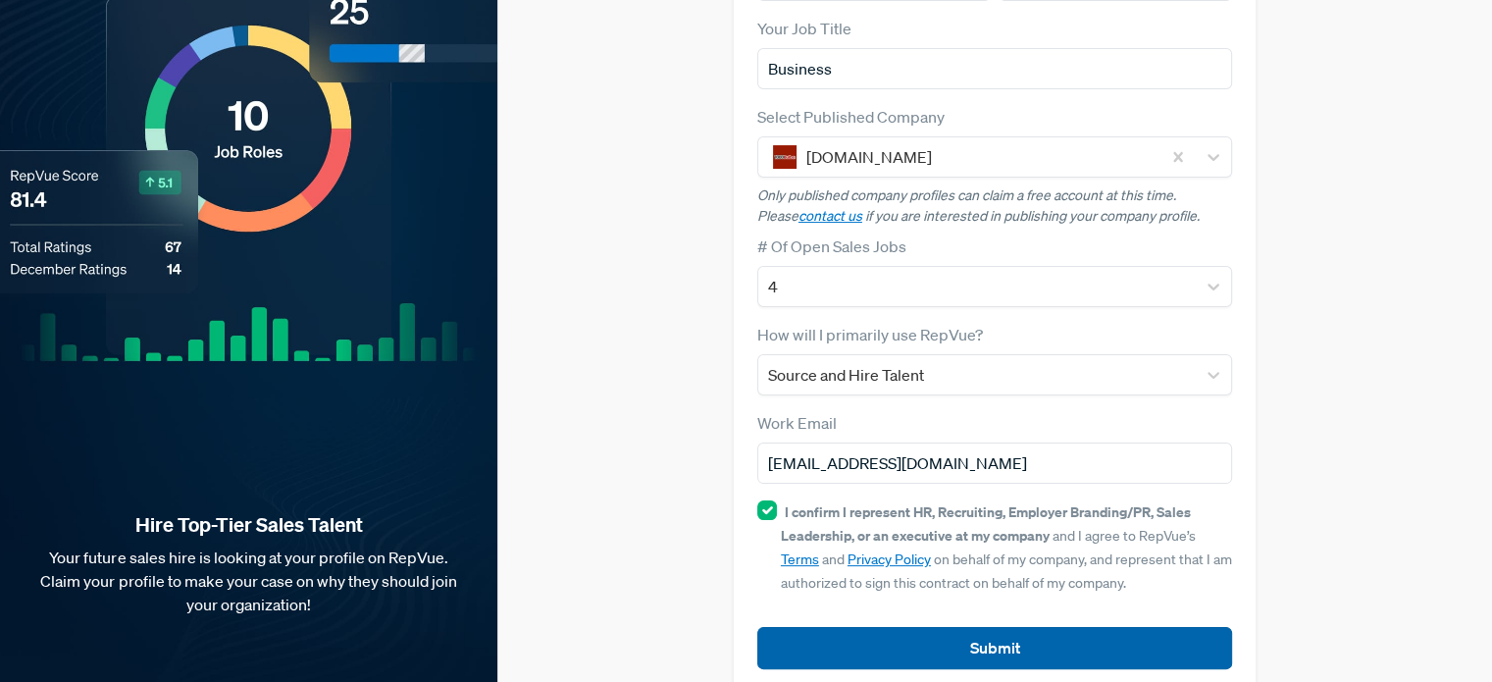
click at [884, 627] on button "Submit" at bounding box center [994, 648] width 475 height 42
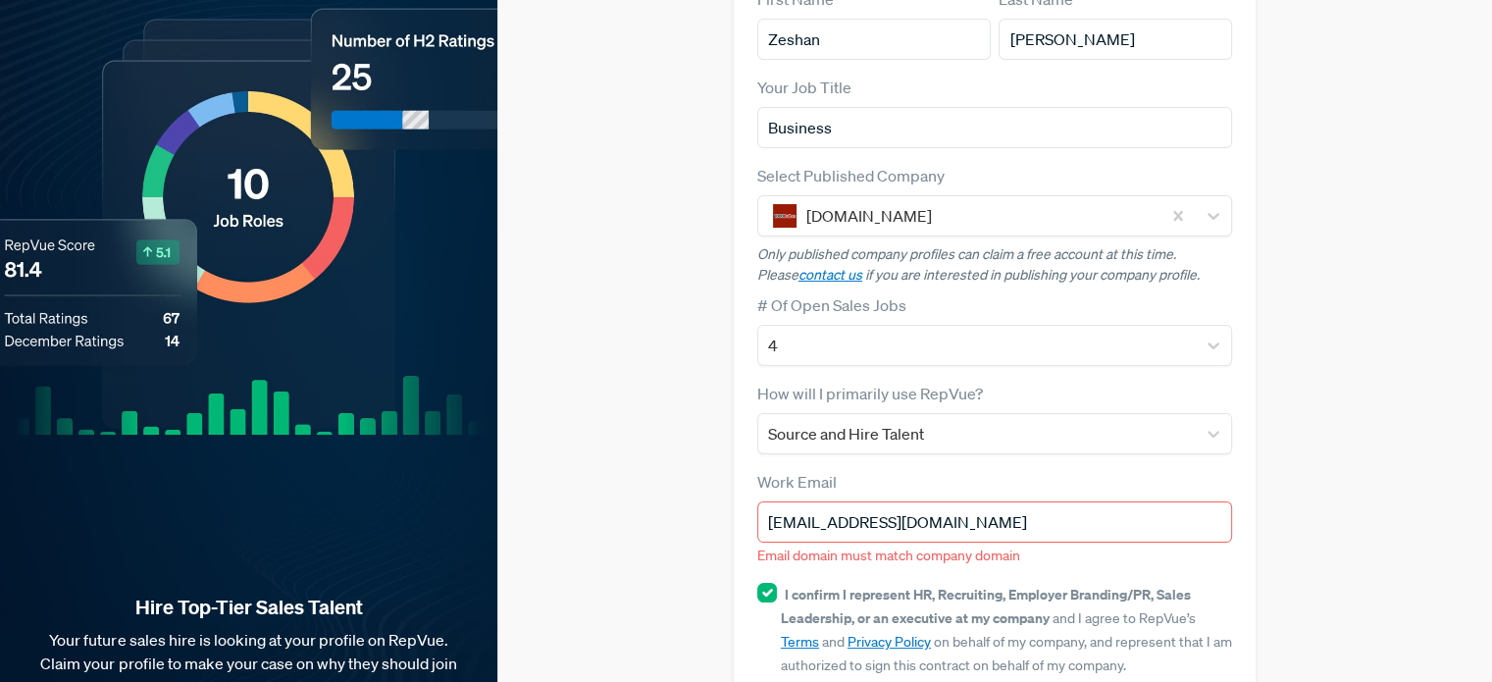
scroll to position [294, 0]
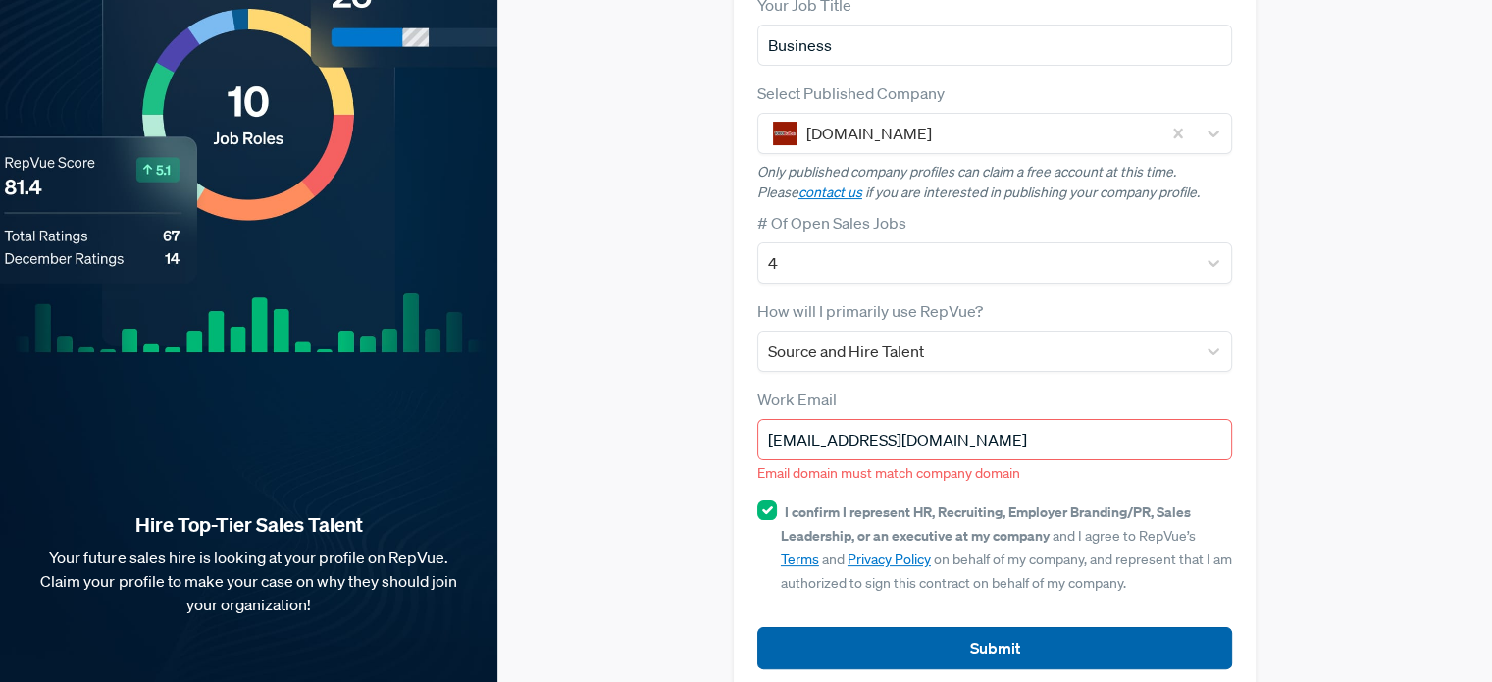
click at [905, 627] on button "Submit" at bounding box center [994, 648] width 475 height 42
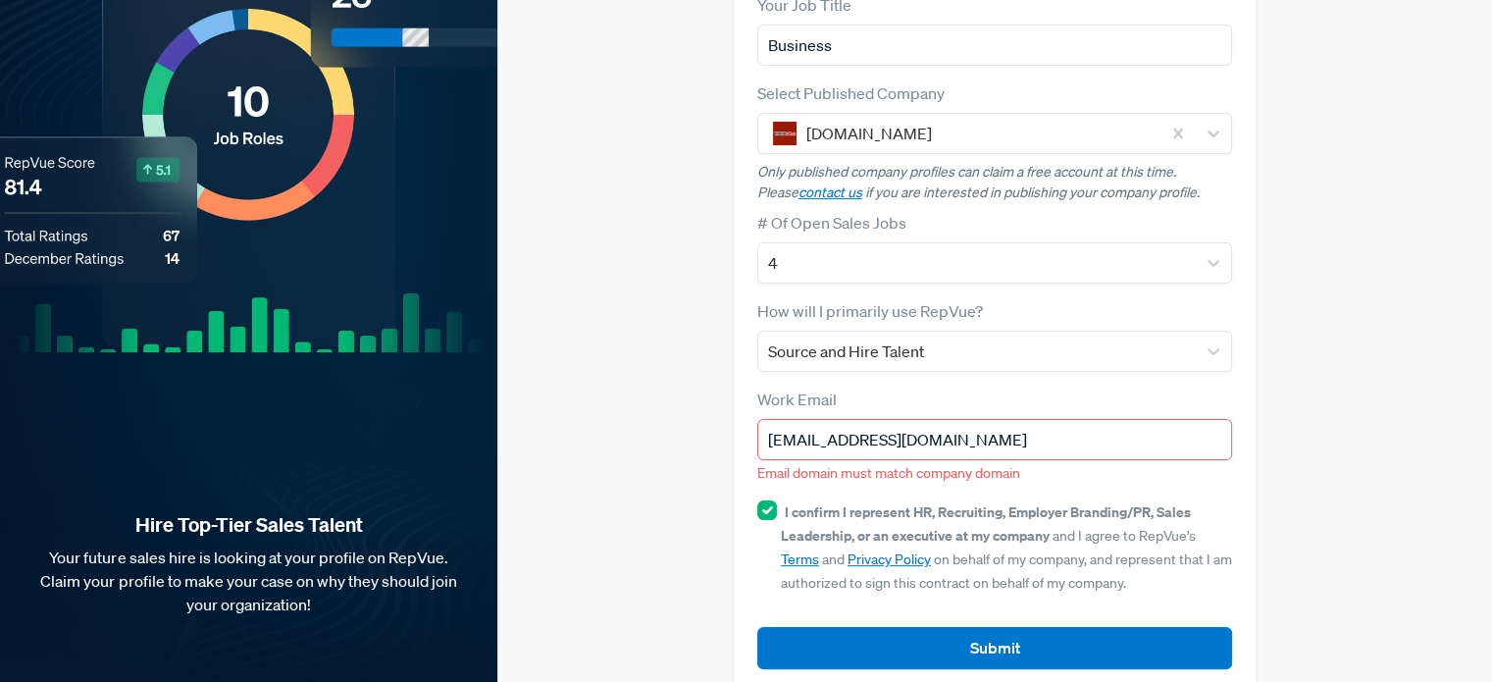
scroll to position [186, 0]
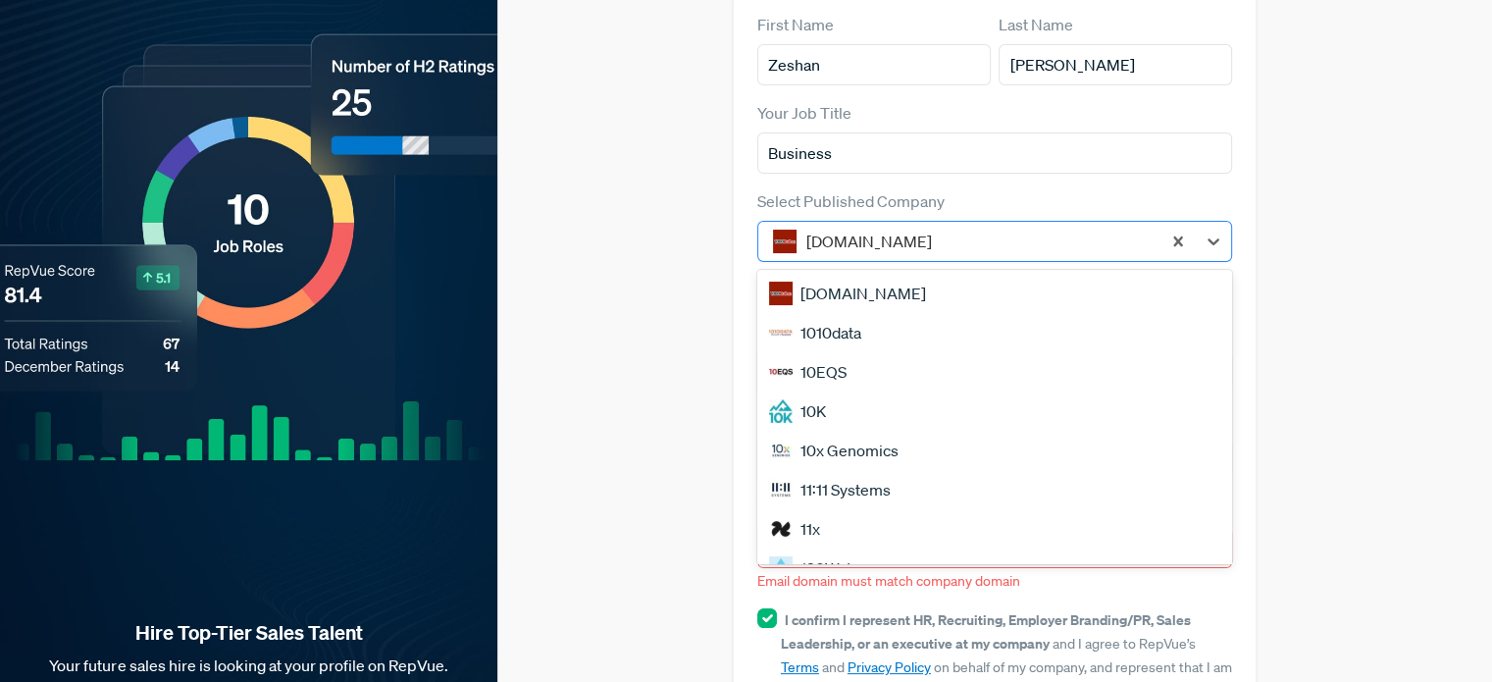
click at [905, 225] on div "[DOMAIN_NAME]" at bounding box center [994, 241] width 475 height 41
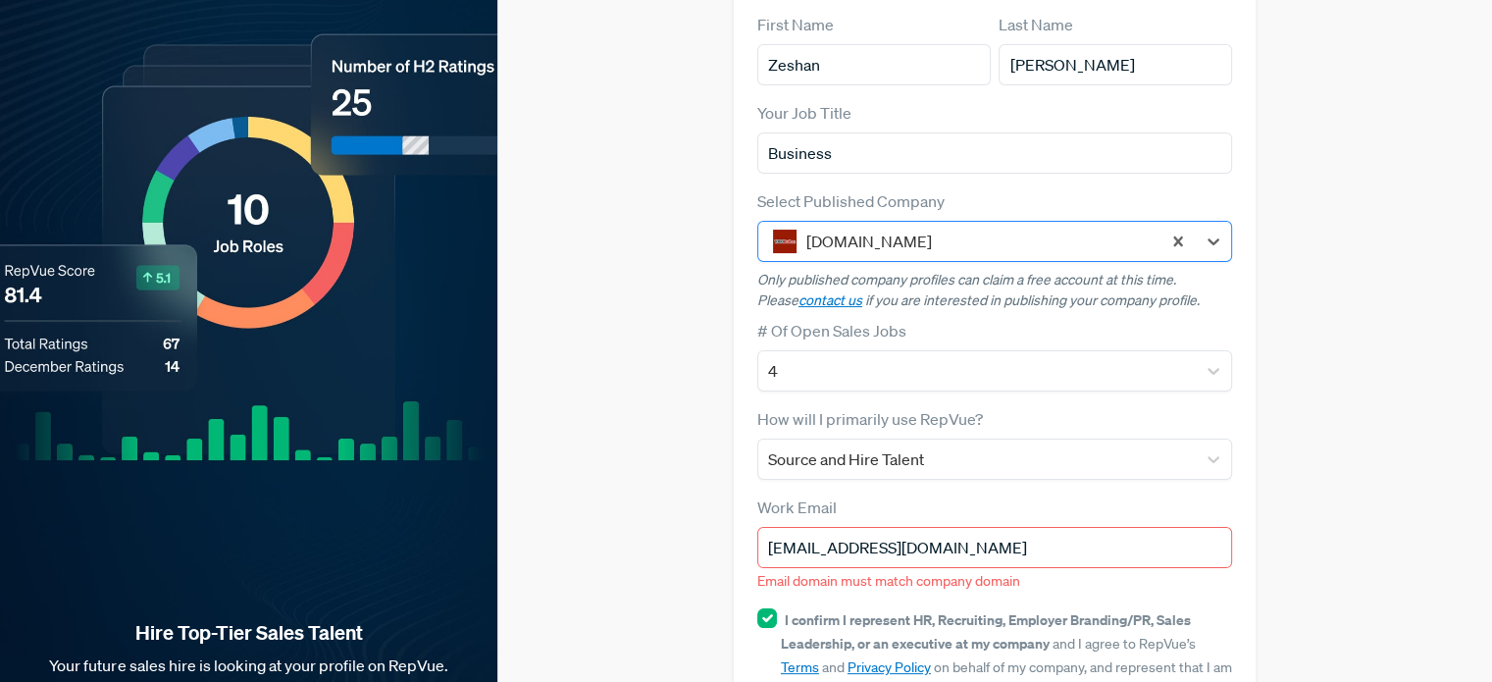
click at [905, 225] on div "[DOMAIN_NAME]" at bounding box center [994, 241] width 475 height 41
